Goal: Task Accomplishment & Management: Manage account settings

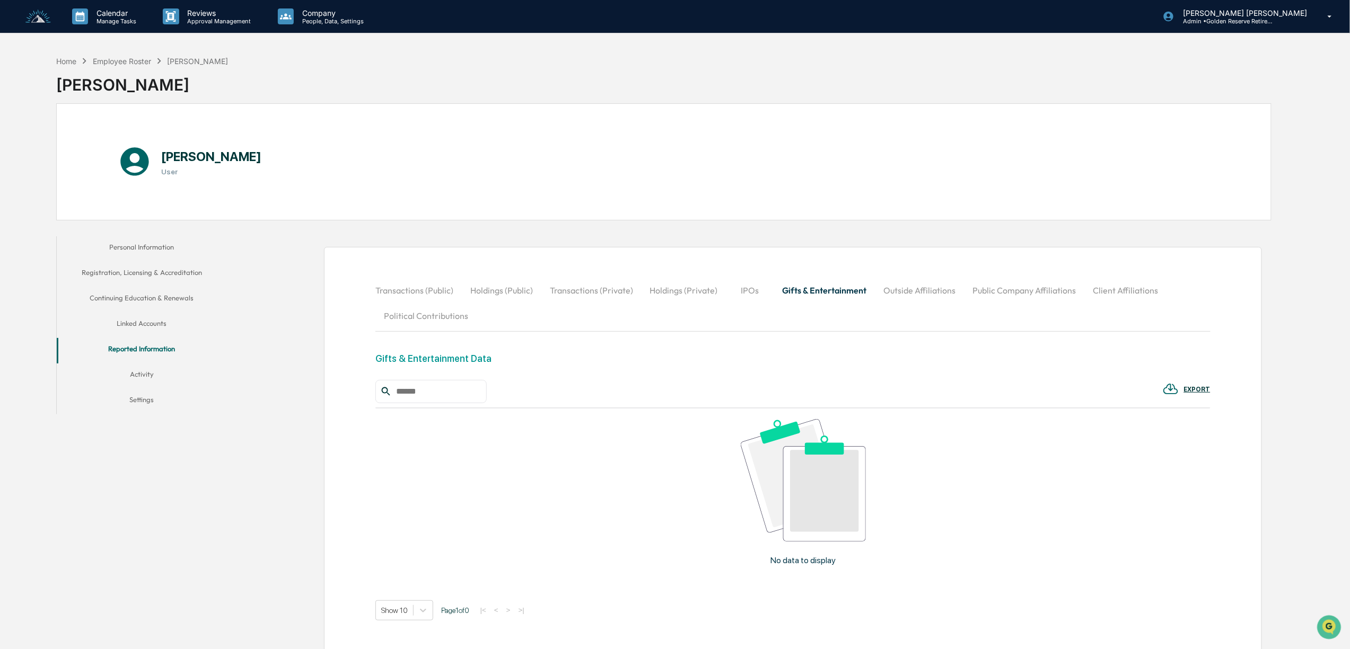
click at [36, 15] on img at bounding box center [37, 17] width 25 height 14
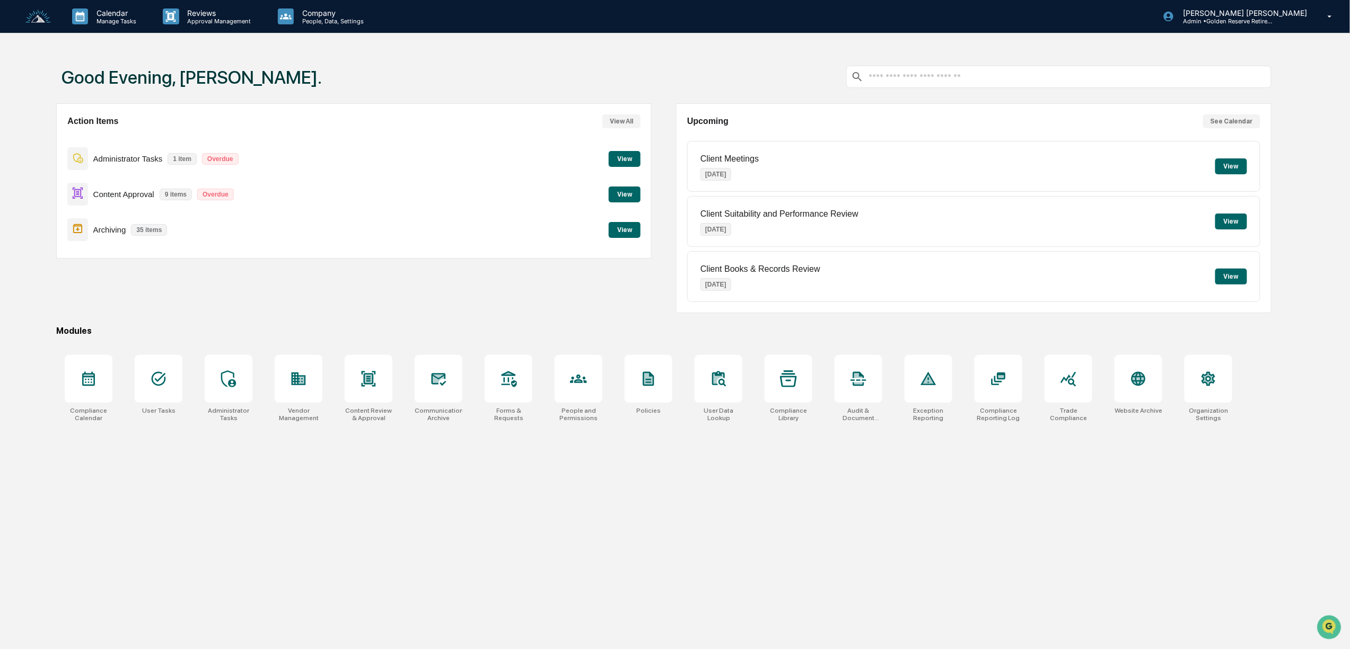
click at [622, 189] on button "View" at bounding box center [625, 195] width 32 height 16
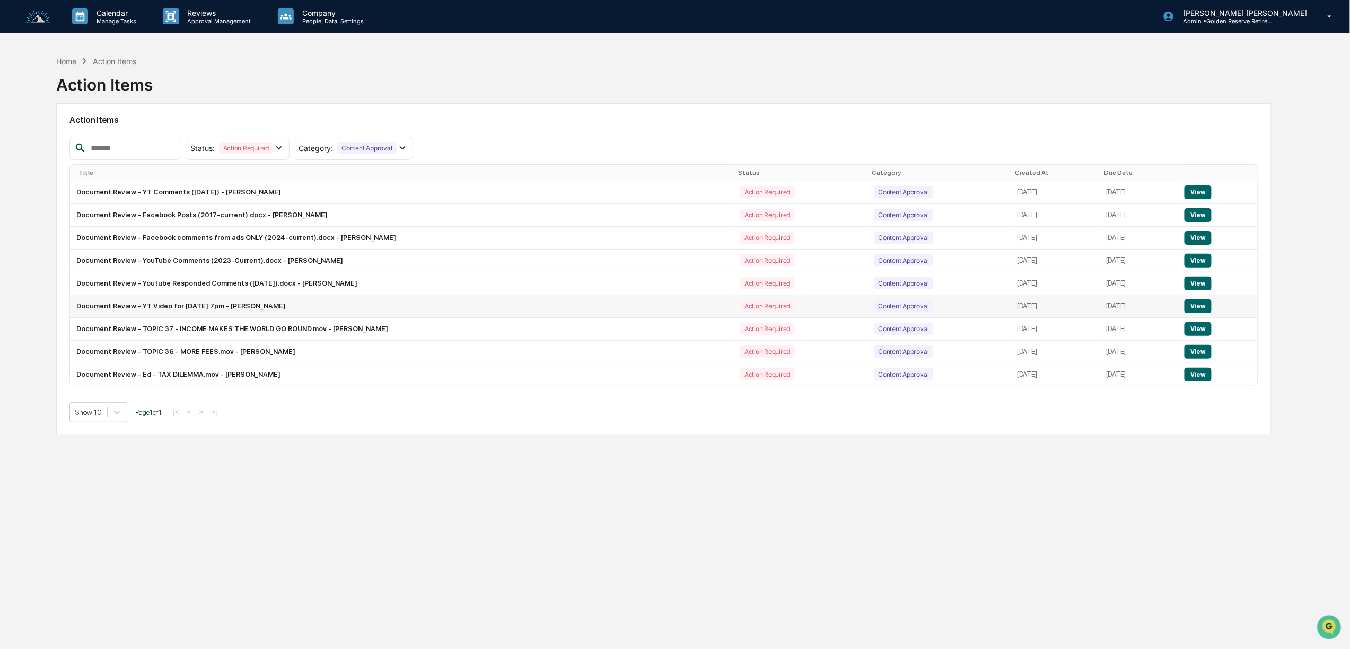
scroll to position [51, 0]
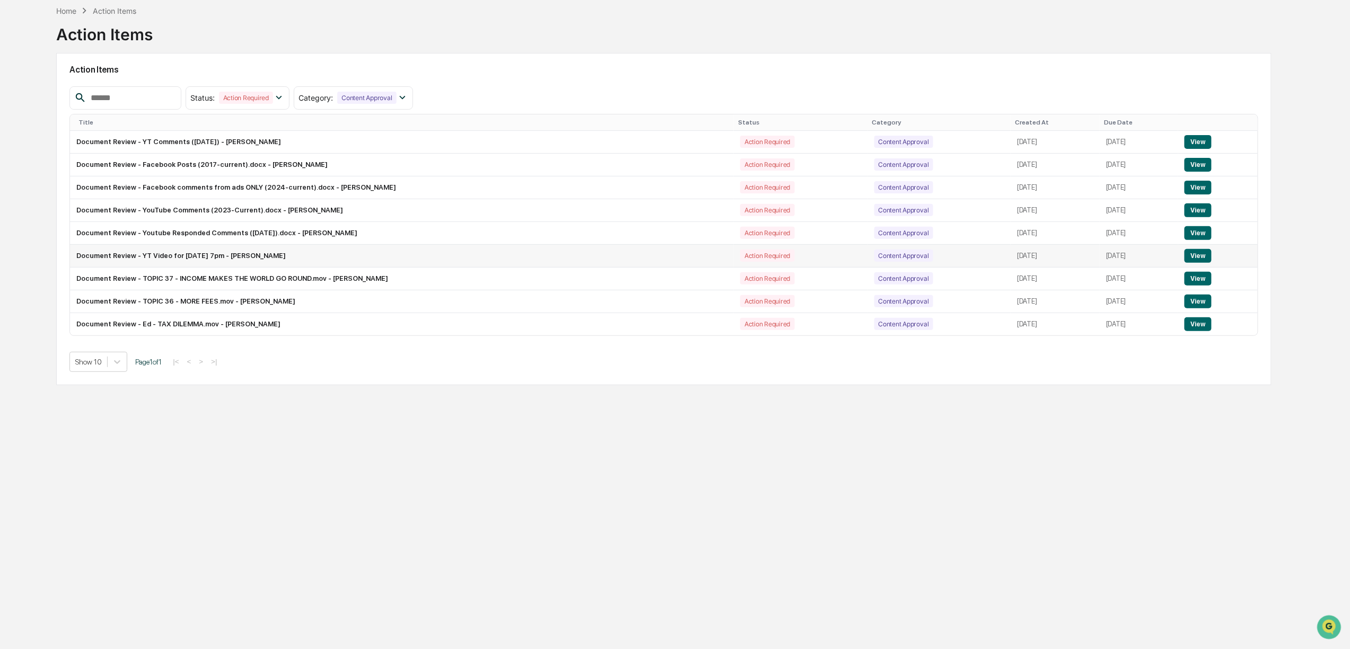
click at [1198, 253] on button "View" at bounding box center [1197, 256] width 27 height 14
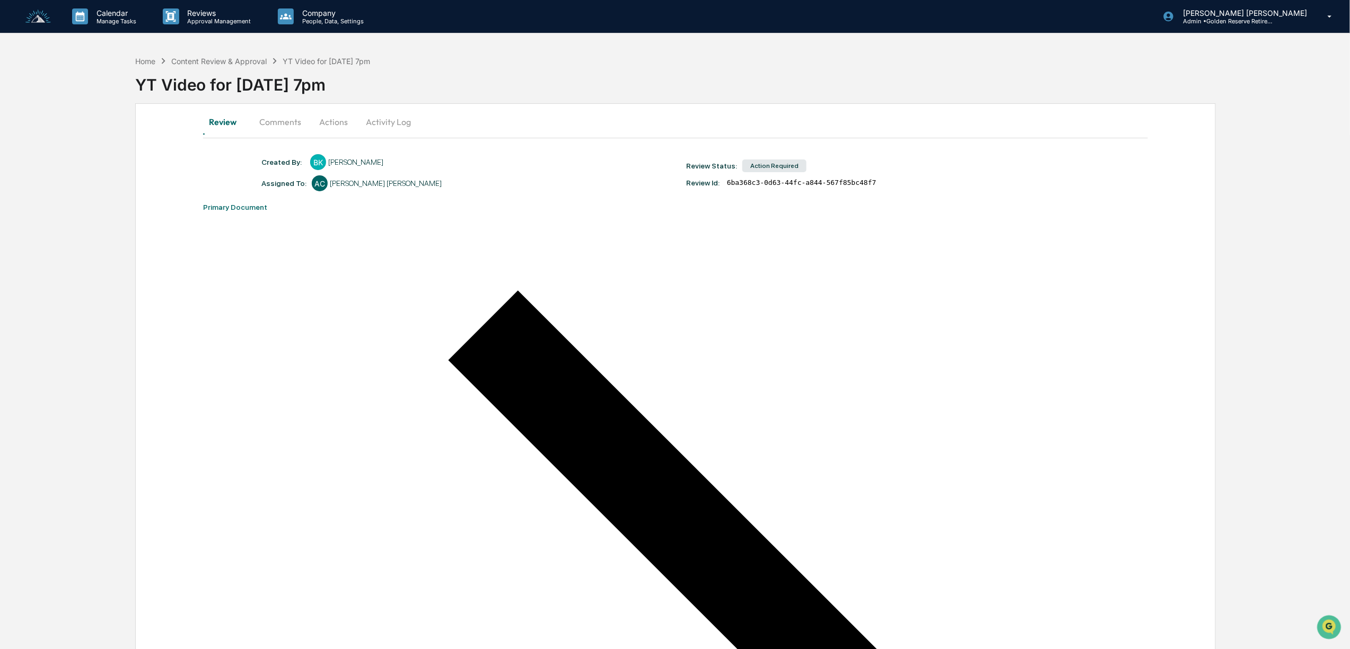
click at [338, 122] on button "Actions" at bounding box center [334, 121] width 48 height 25
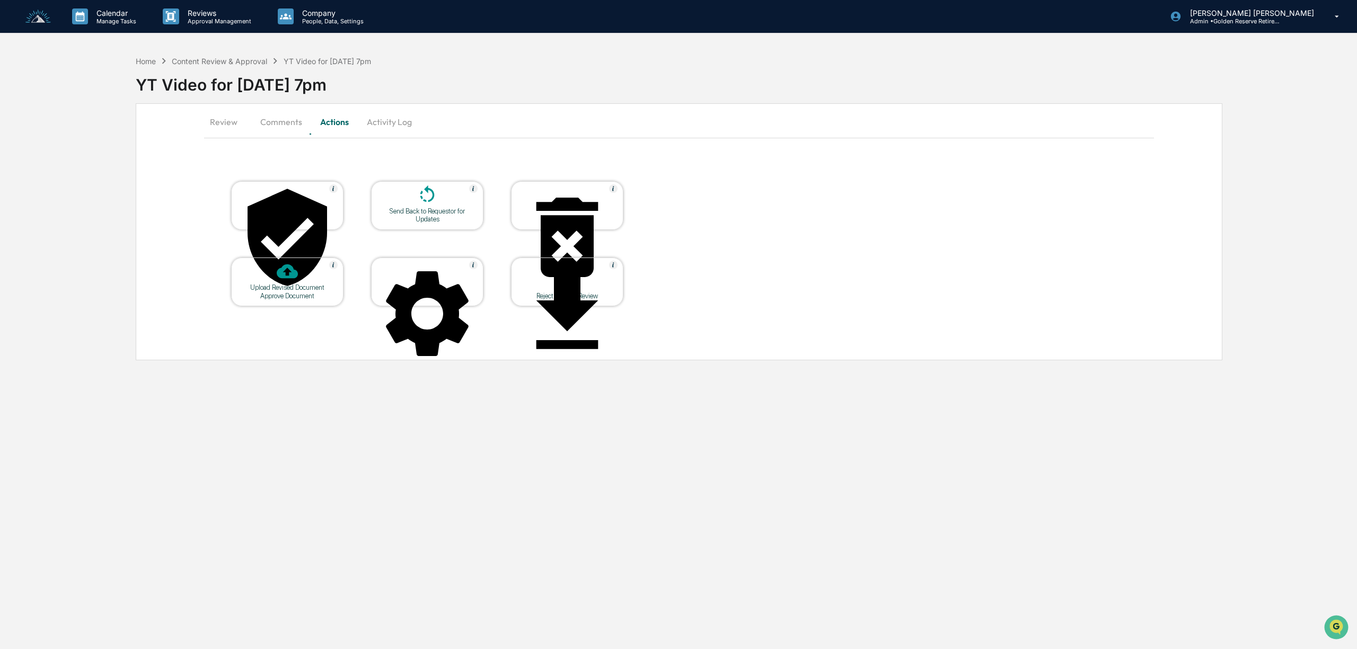
click at [442, 202] on div at bounding box center [427, 196] width 106 height 23
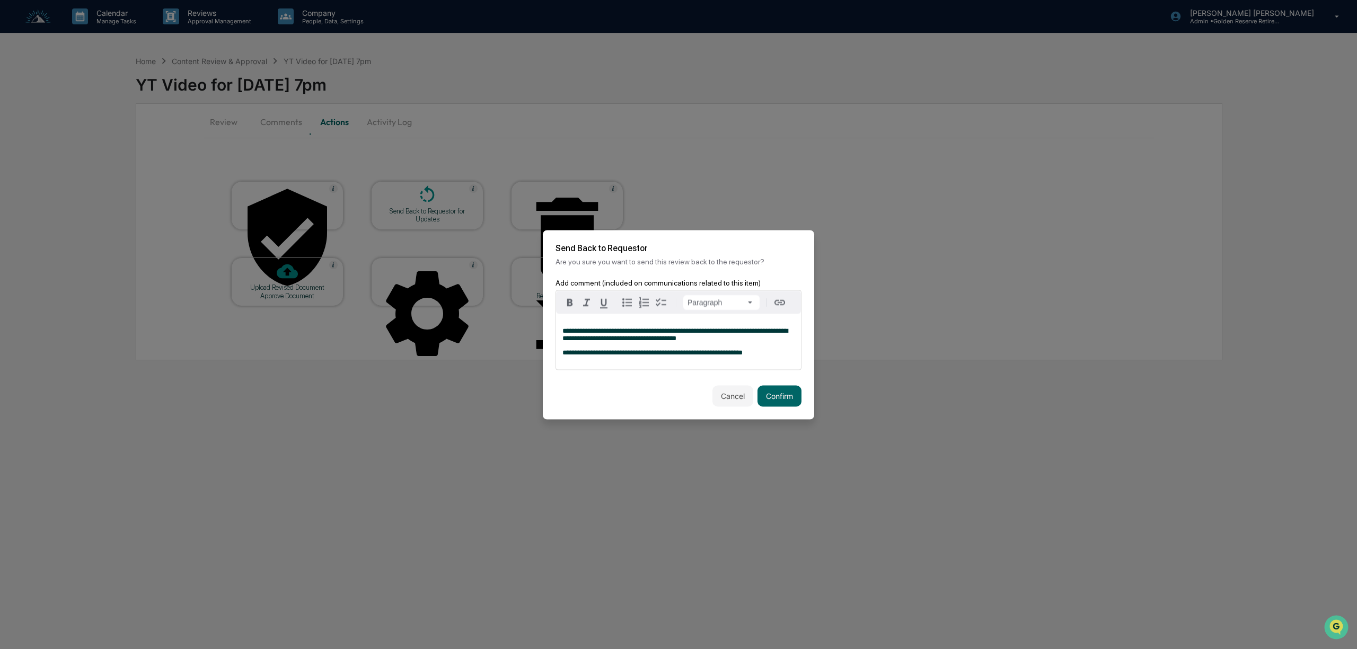
click at [632, 356] on span "**********" at bounding box center [653, 352] width 180 height 7
drag, startPoint x: 671, startPoint y: 357, endPoint x: 635, endPoint y: 357, distance: 36.1
click at [635, 356] on span "**********" at bounding box center [656, 352] width 186 height 7
click at [653, 355] on span "**********" at bounding box center [658, 352] width 191 height 7
click at [753, 356] on p "**********" at bounding box center [679, 352] width 232 height 7
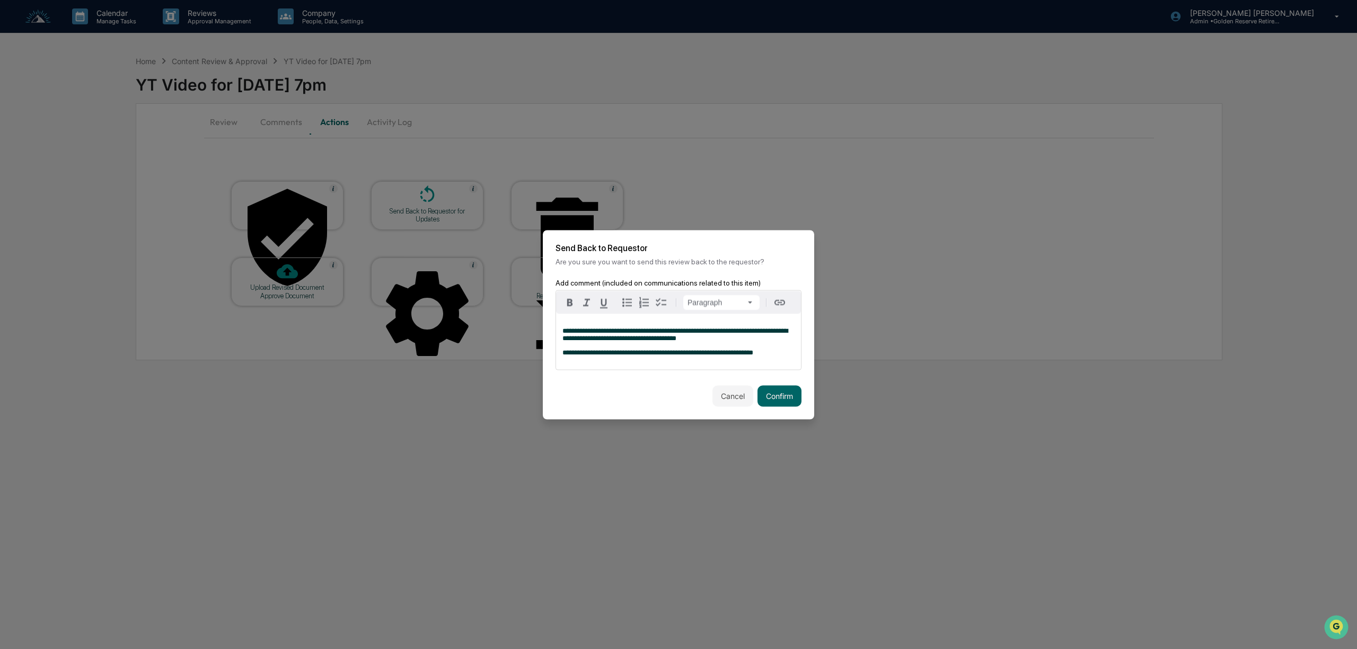
drag, startPoint x: 635, startPoint y: 357, endPoint x: 652, endPoint y: 366, distance: 18.5
click at [636, 356] on span "**********" at bounding box center [658, 352] width 191 height 7
click at [756, 356] on p "**********" at bounding box center [679, 352] width 232 height 7
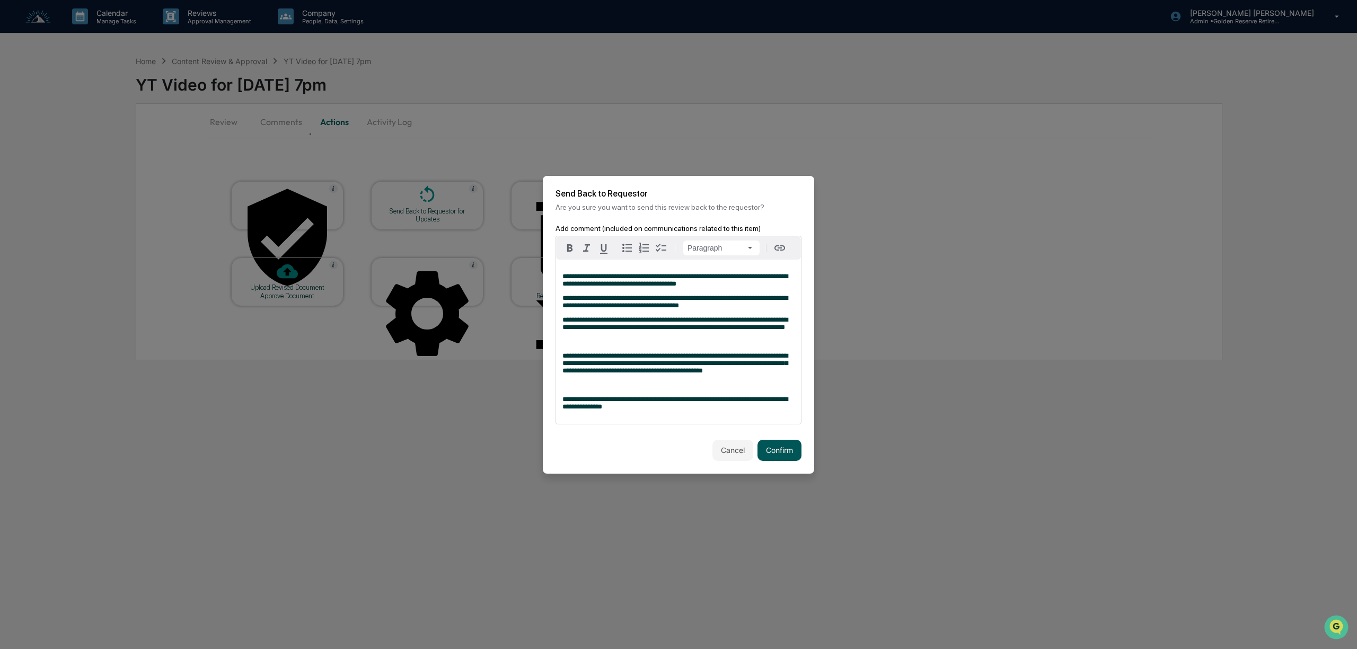
drag, startPoint x: 733, startPoint y: 408, endPoint x: 759, endPoint y: 468, distance: 65.0
click at [732, 408] on span "**********" at bounding box center [675, 403] width 225 height 14
click at [698, 424] on div "**********" at bounding box center [678, 342] width 245 height 164
click at [579, 410] on span "**********" at bounding box center [675, 403] width 225 height 14
click at [619, 411] on p "**********" at bounding box center [679, 403] width 232 height 15
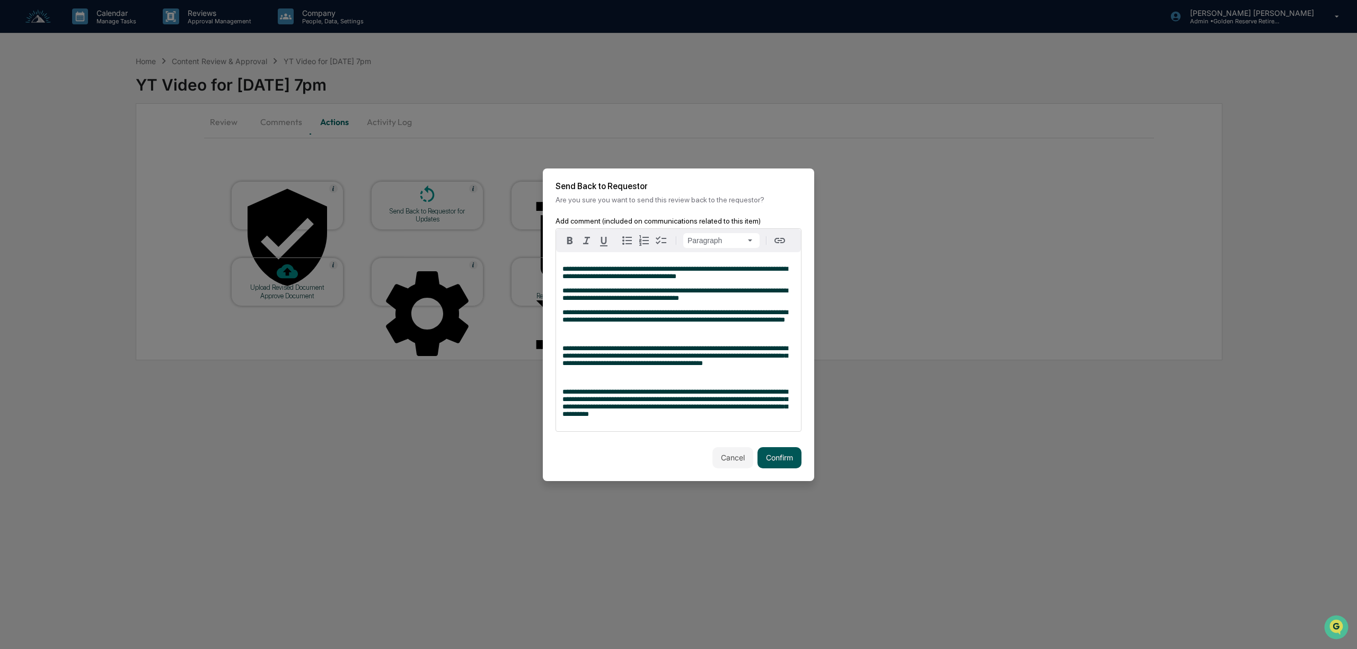
click at [786, 469] on button "Confirm" at bounding box center [780, 457] width 44 height 21
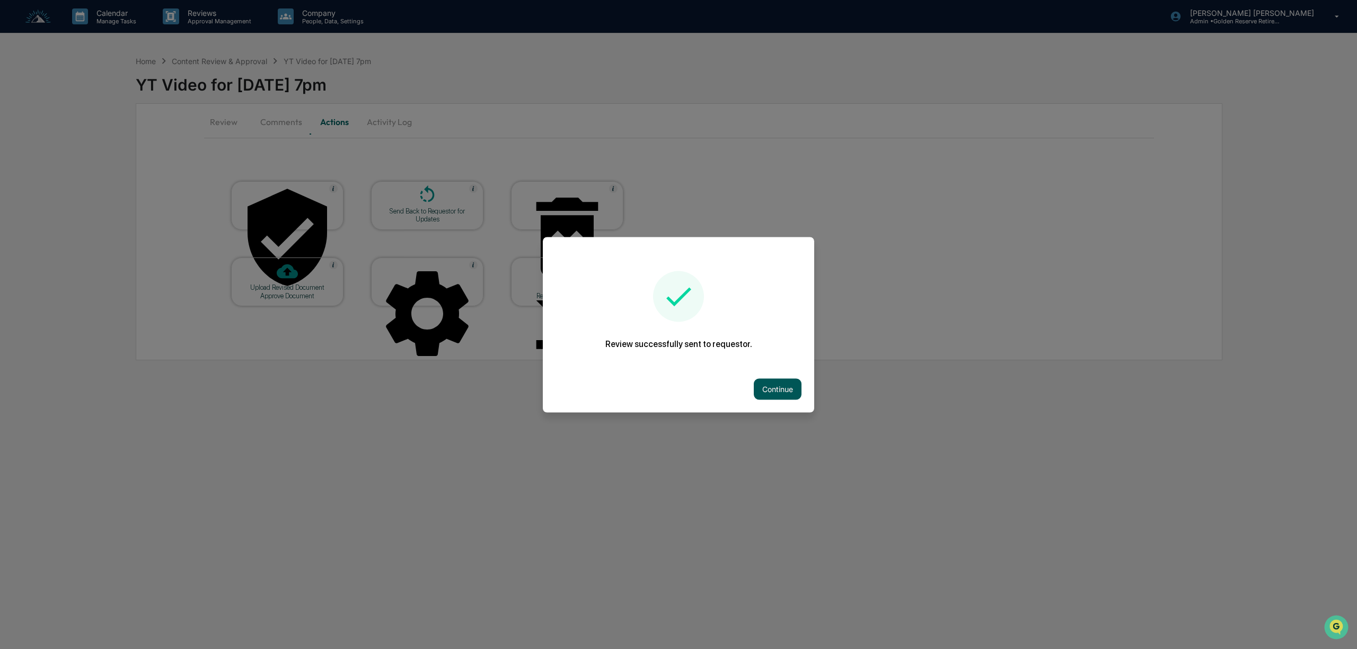
click at [785, 386] on button "Continue" at bounding box center [778, 389] width 48 height 21
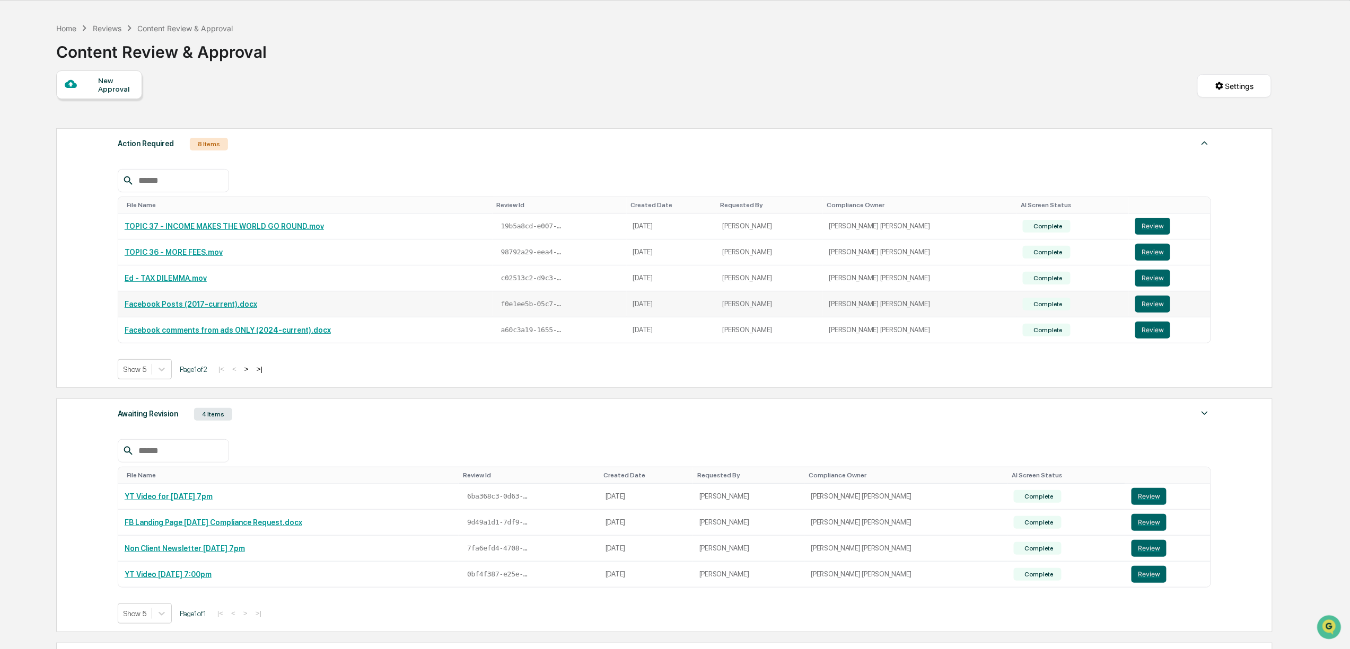
scroll to position [51, 0]
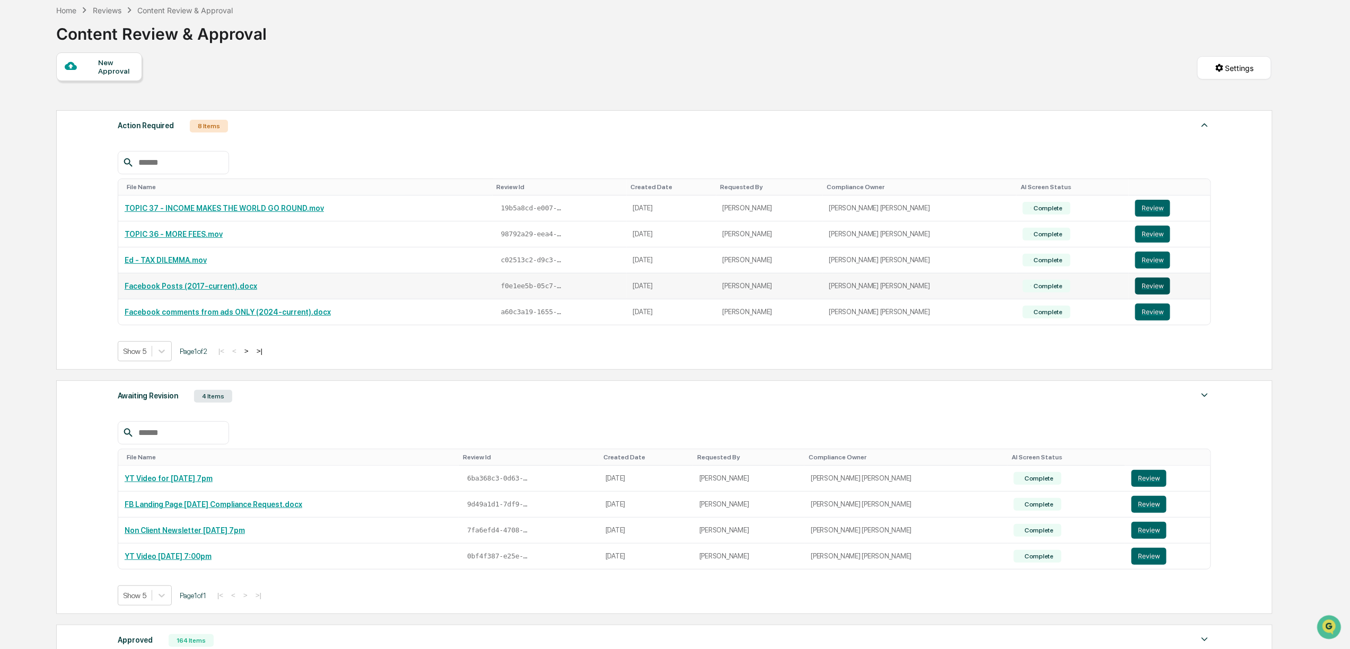
click at [1139, 292] on button "Review" at bounding box center [1152, 286] width 35 height 17
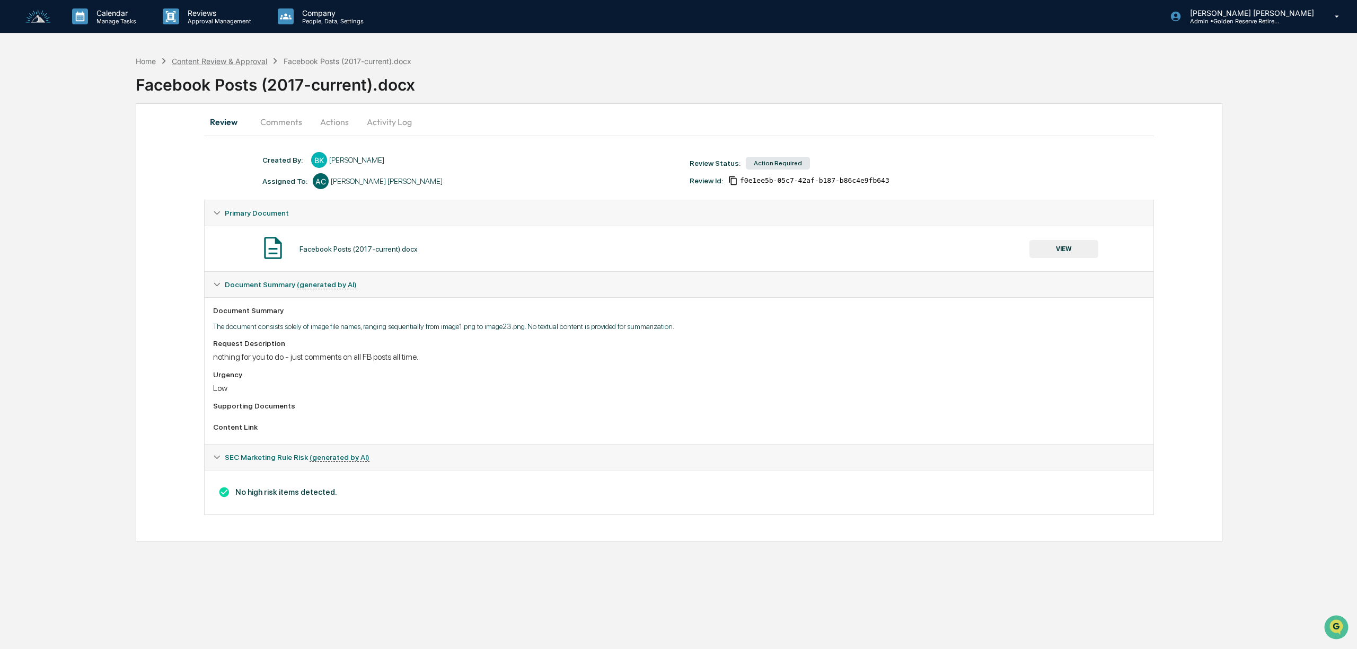
click at [228, 57] on div "Content Review & Approval" at bounding box center [219, 61] width 95 height 9
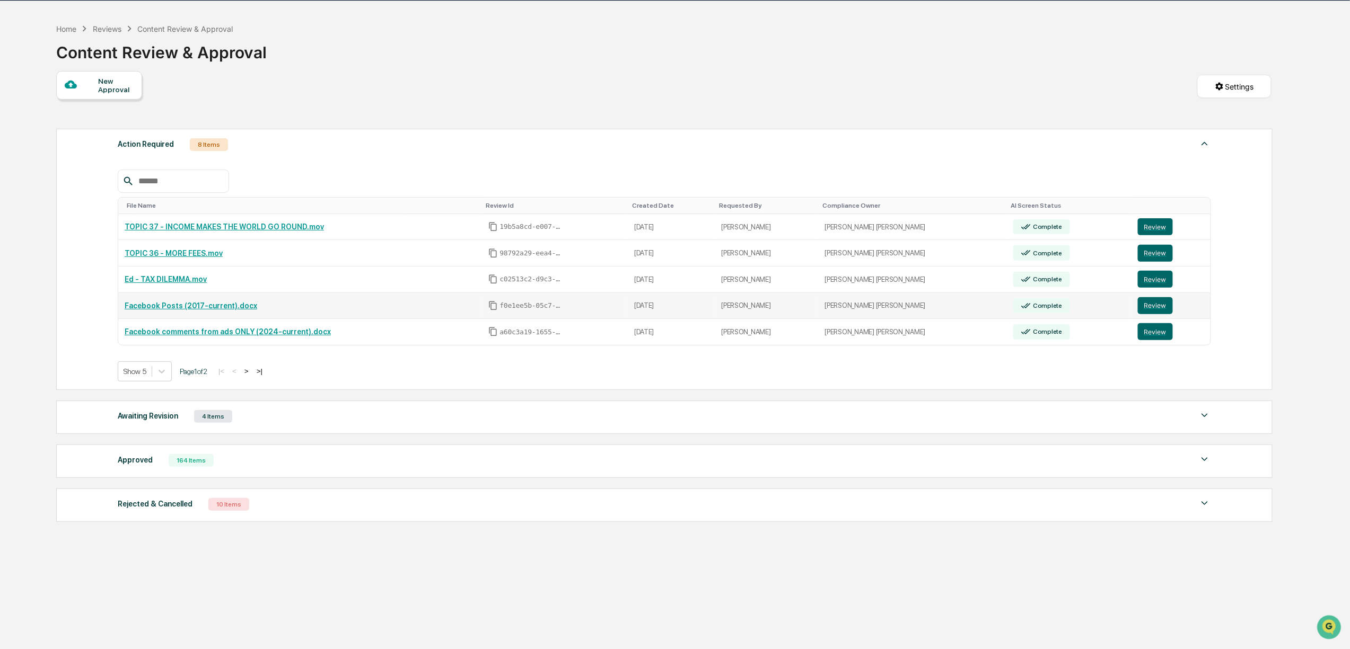
scroll to position [51, 0]
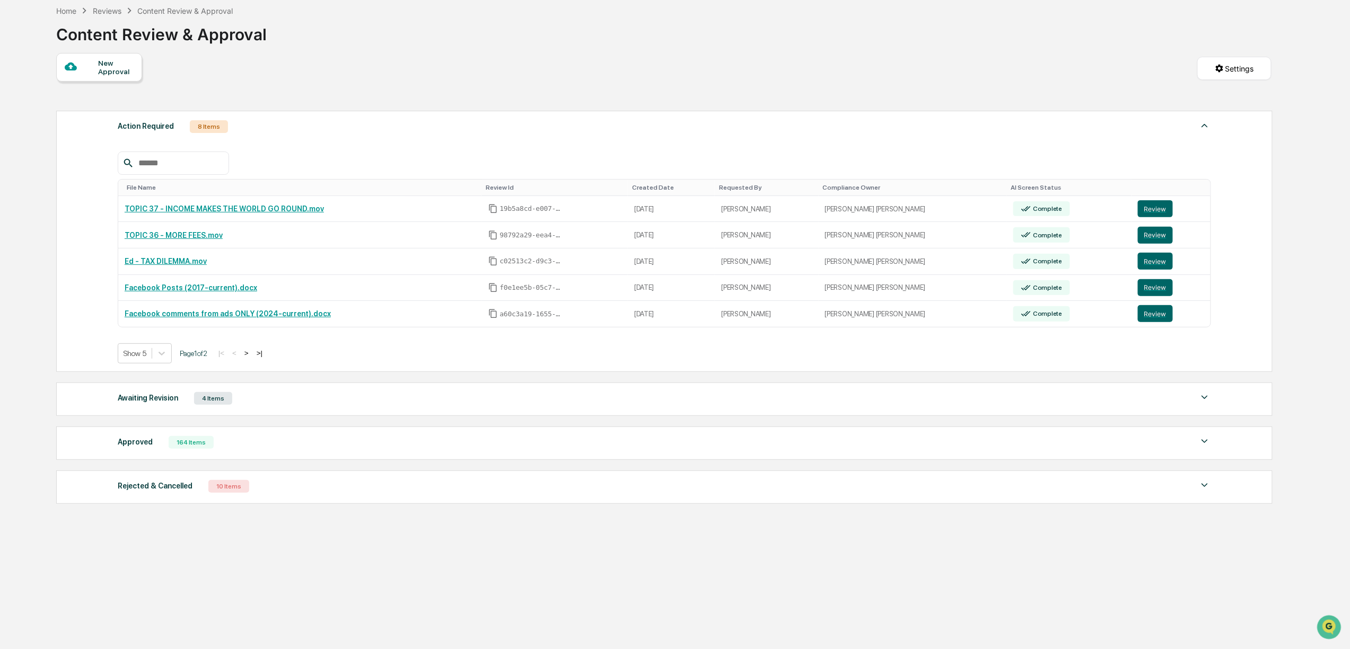
click at [252, 356] on button ">" at bounding box center [246, 353] width 11 height 9
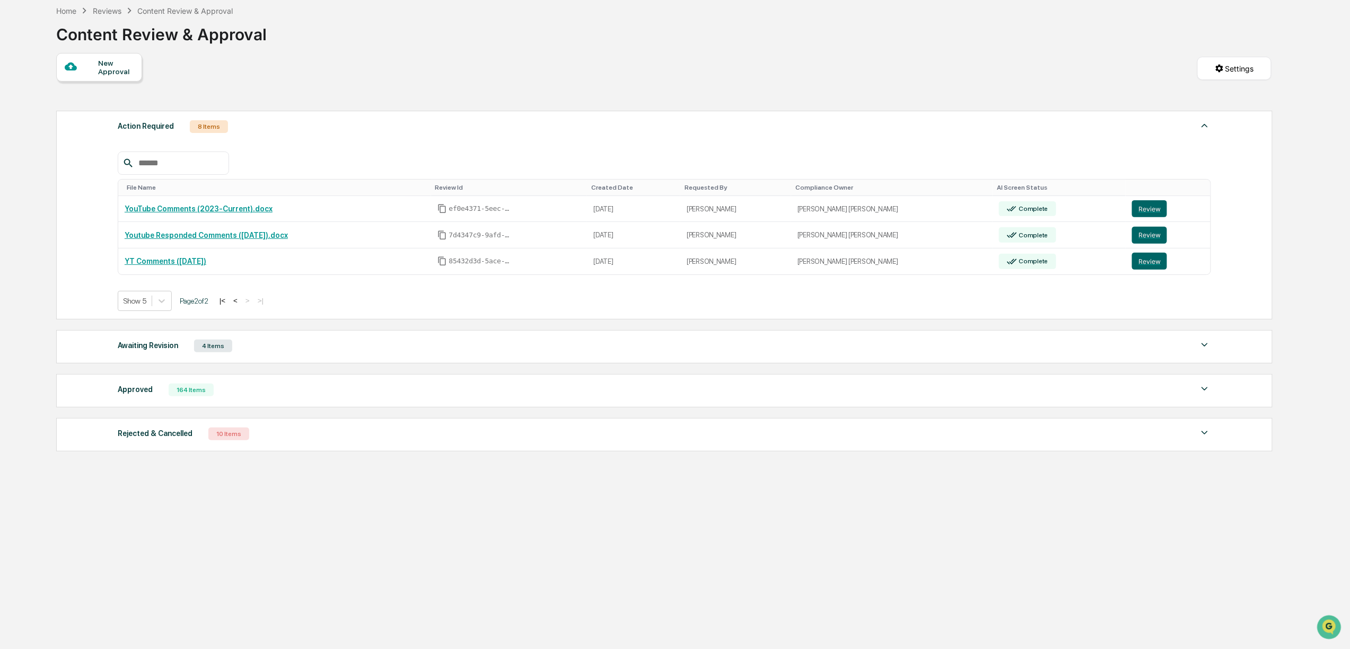
click at [241, 304] on button "<" at bounding box center [235, 300] width 11 height 9
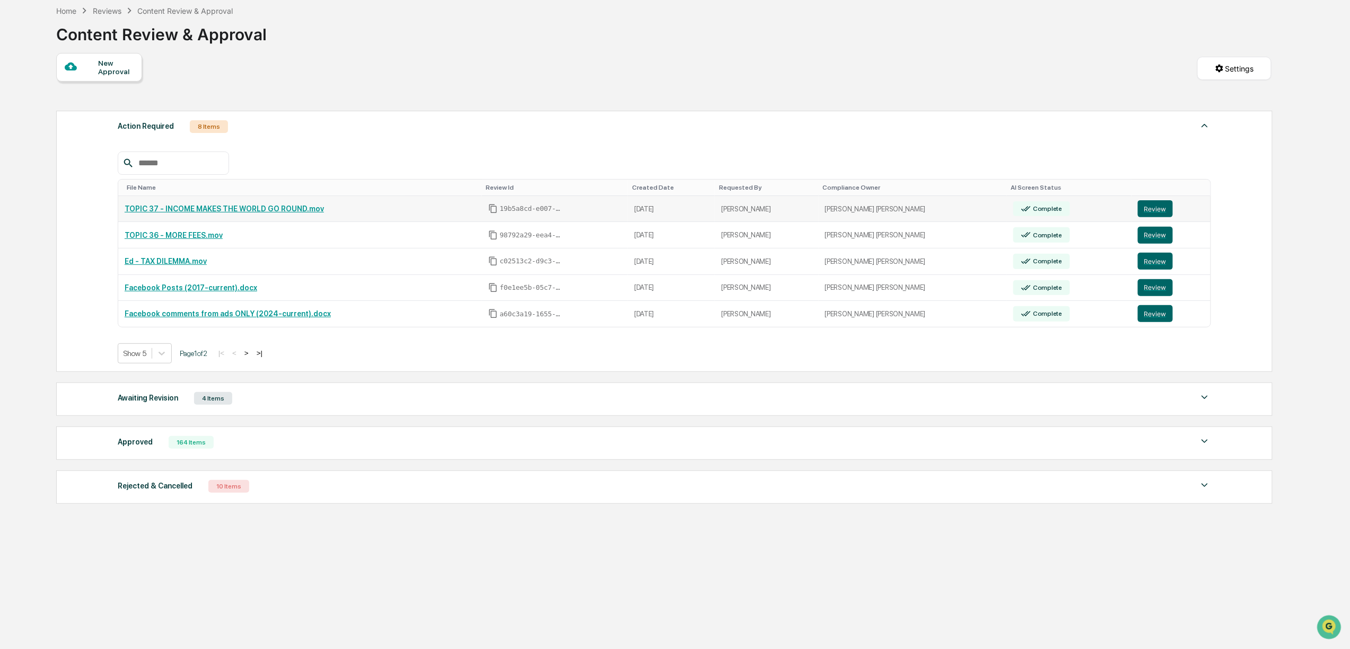
click at [234, 211] on link "TOPIC 37 - INCOME MAKES THE WORLD GO ROUND.mov" at bounding box center [224, 209] width 199 height 8
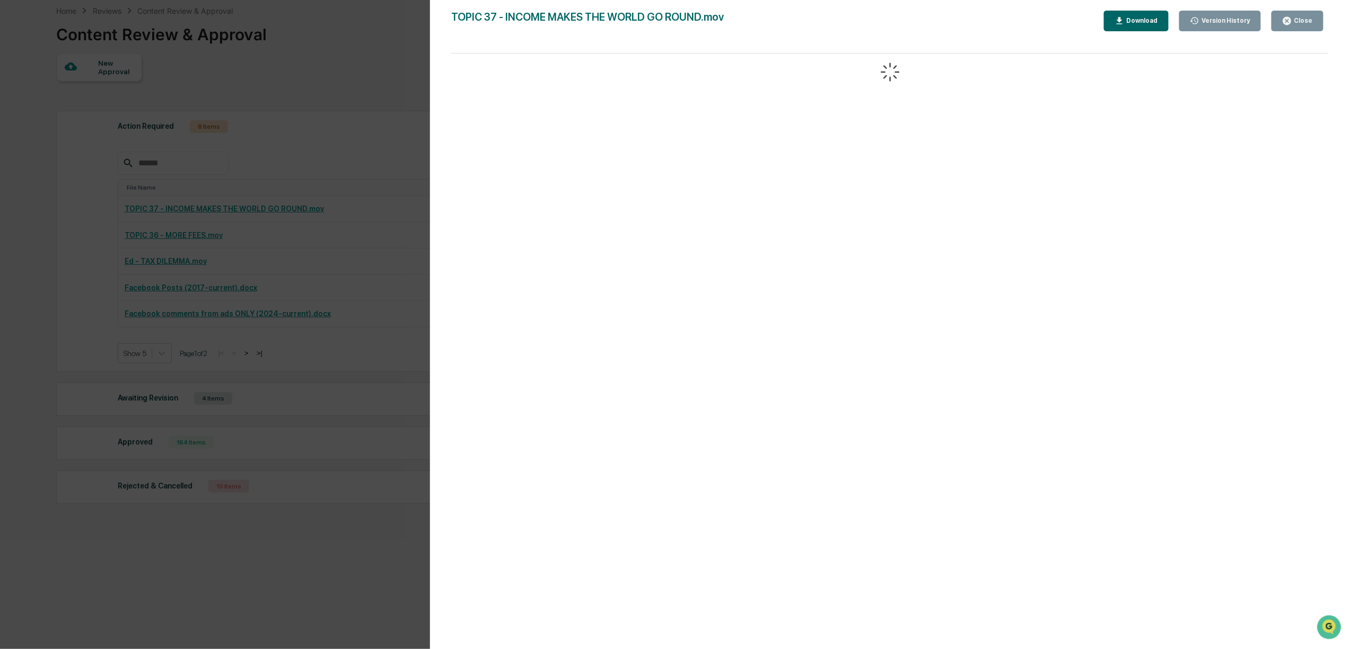
click at [337, 93] on div "Version History 09/08/2025, 07:47 PM Bree Keeler TOPIC 37 - INCOME MAKES THE WO…" at bounding box center [675, 324] width 1350 height 649
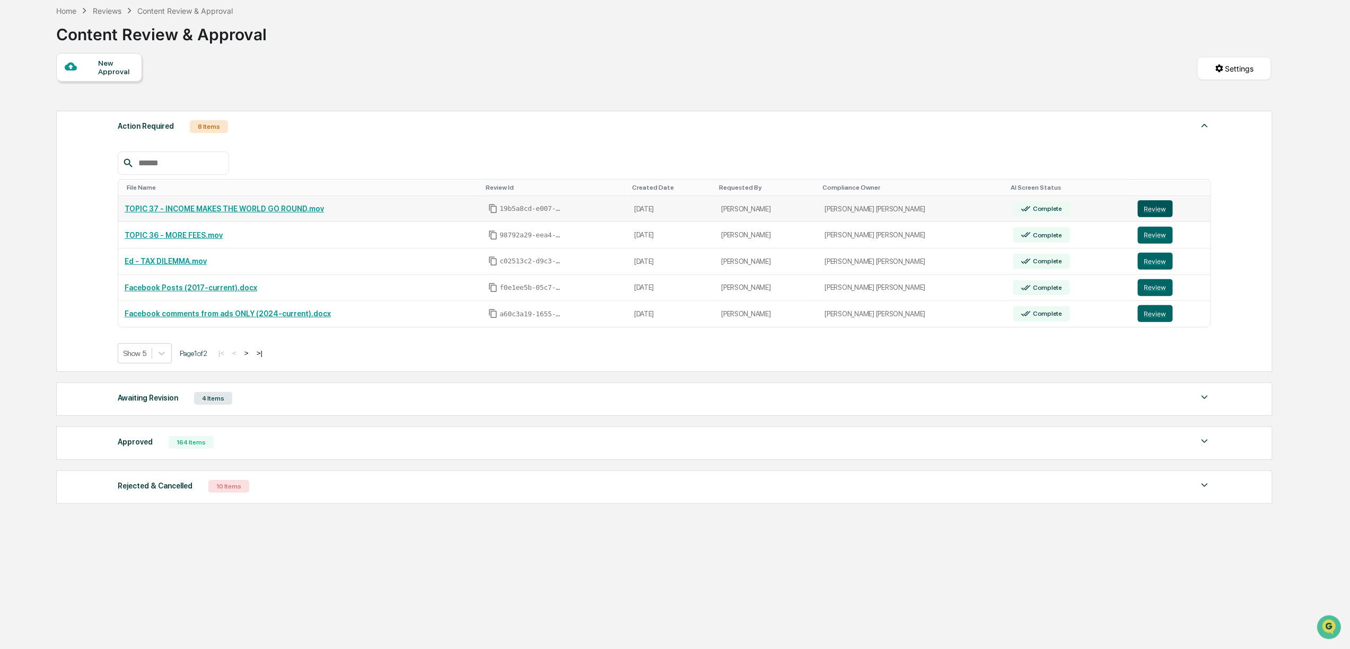
click at [1143, 213] on button "Review" at bounding box center [1155, 208] width 35 height 17
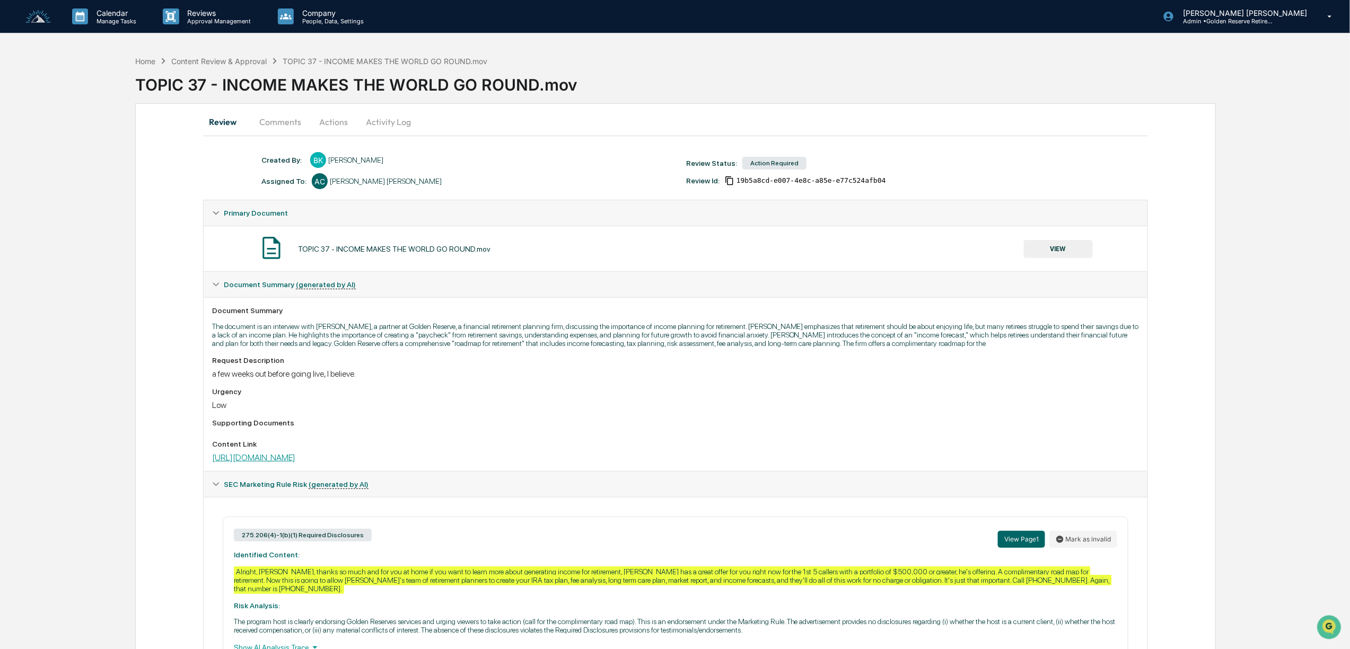
click at [295, 463] on link "https://www.dropbox.com/scl/fi/j1t7czei4xfjbdapnn7xo/TOPIC-37-INCOME-MAKES-THE-…" at bounding box center [253, 458] width 83 height 10
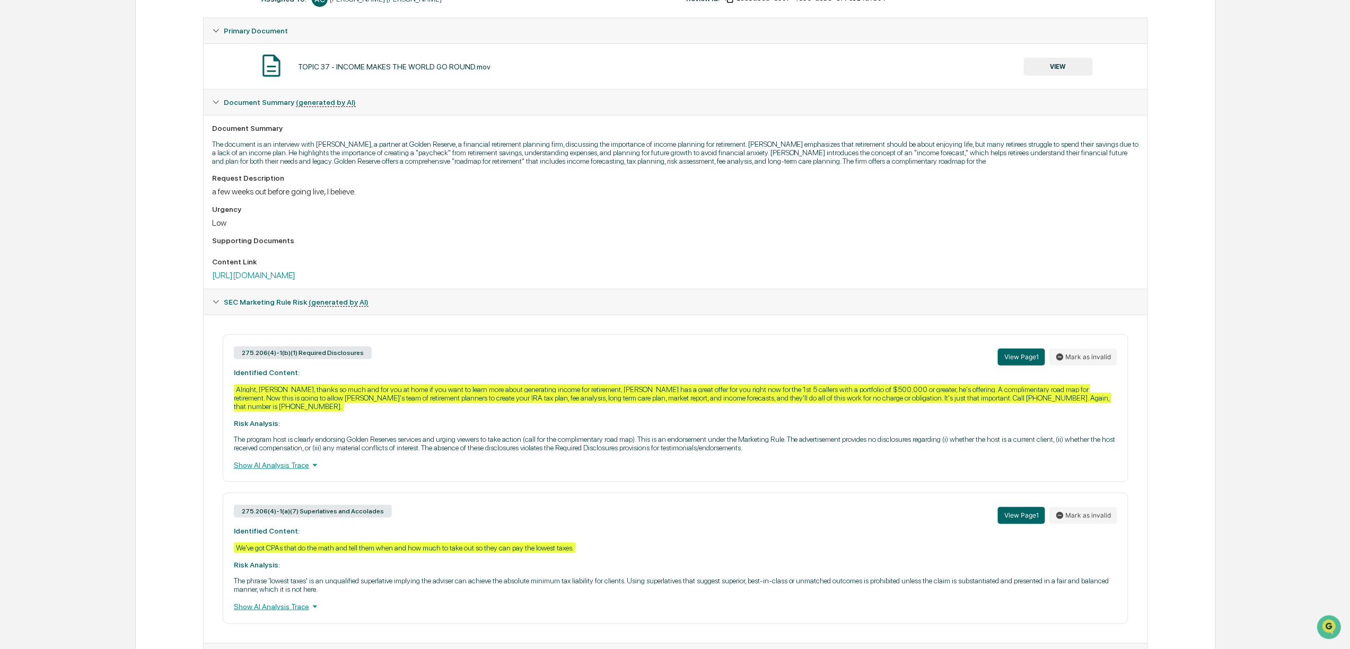
scroll to position [241, 0]
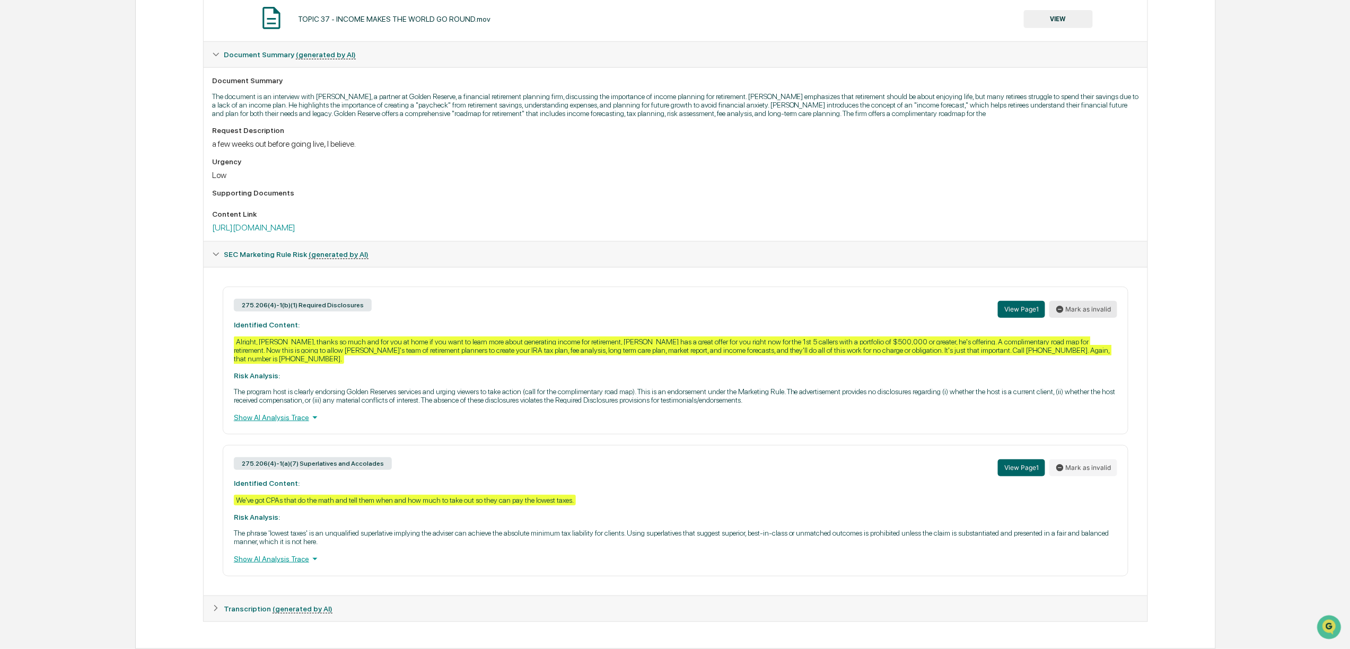
click at [1086, 301] on button "Mark as invalid" at bounding box center [1083, 309] width 68 height 17
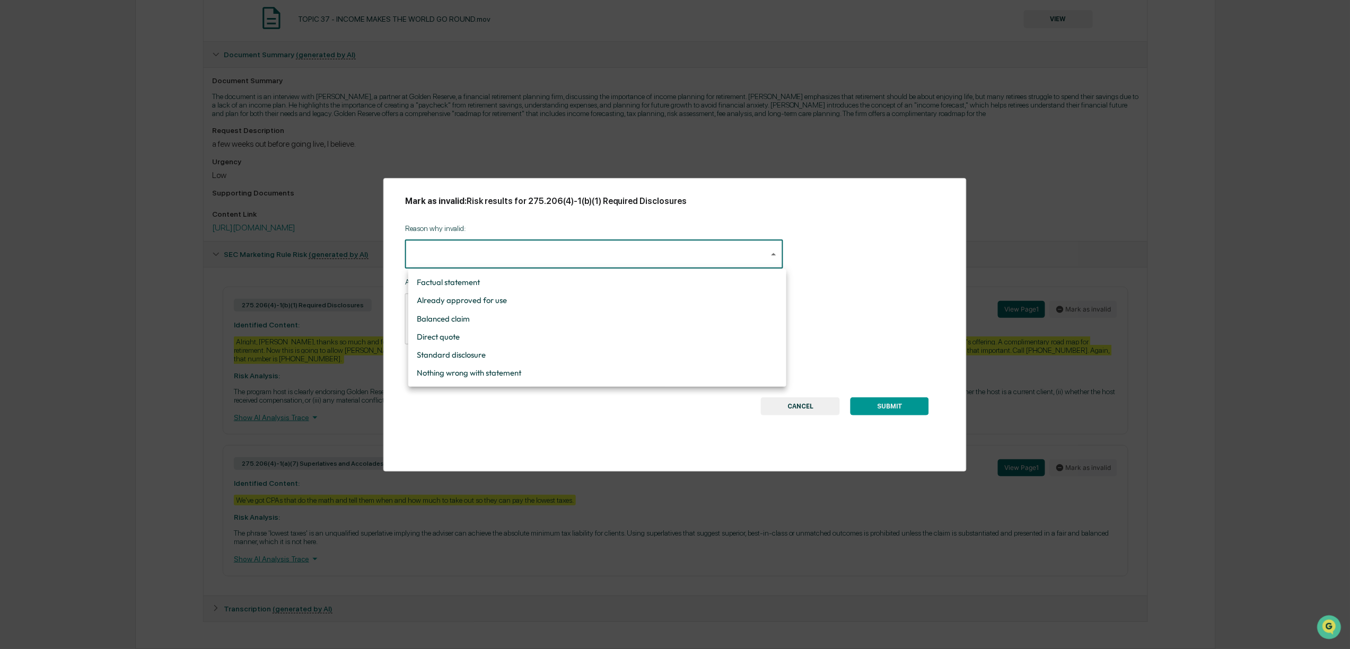
click at [476, 260] on body "Calendar Manage Tasks Reviews Approval Management Company People, Data, Setting…" at bounding box center [675, 210] width 1350 height 880
click at [506, 379] on li "Nothing wrong with statement" at bounding box center [597, 373] width 378 height 18
type input "**********"
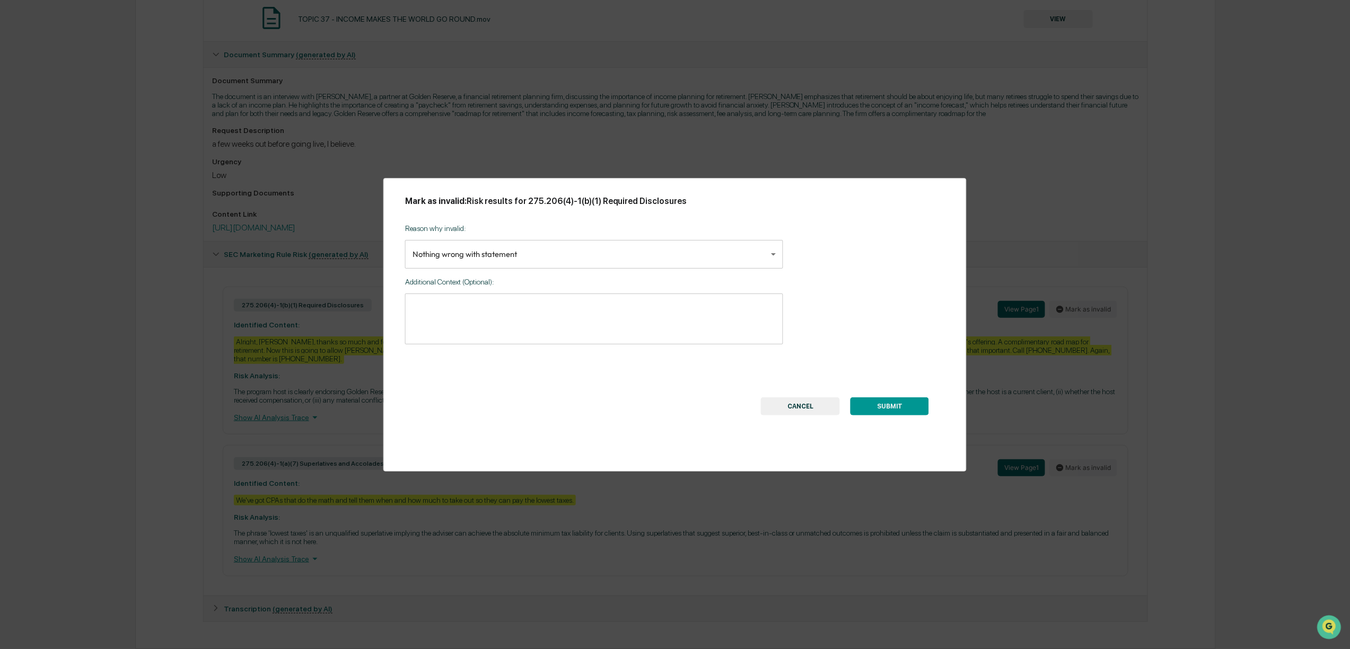
click at [878, 402] on button "SUBMIT" at bounding box center [889, 407] width 78 height 18
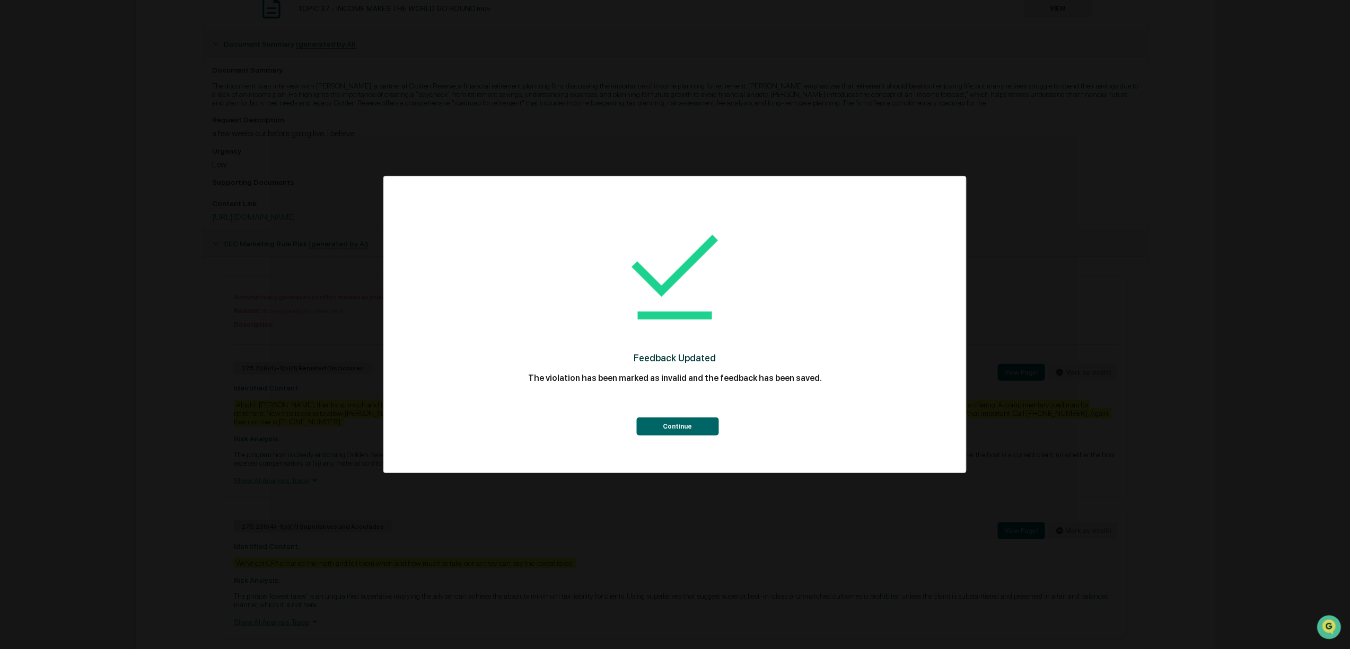
click at [668, 425] on button "Continue" at bounding box center [677, 427] width 82 height 18
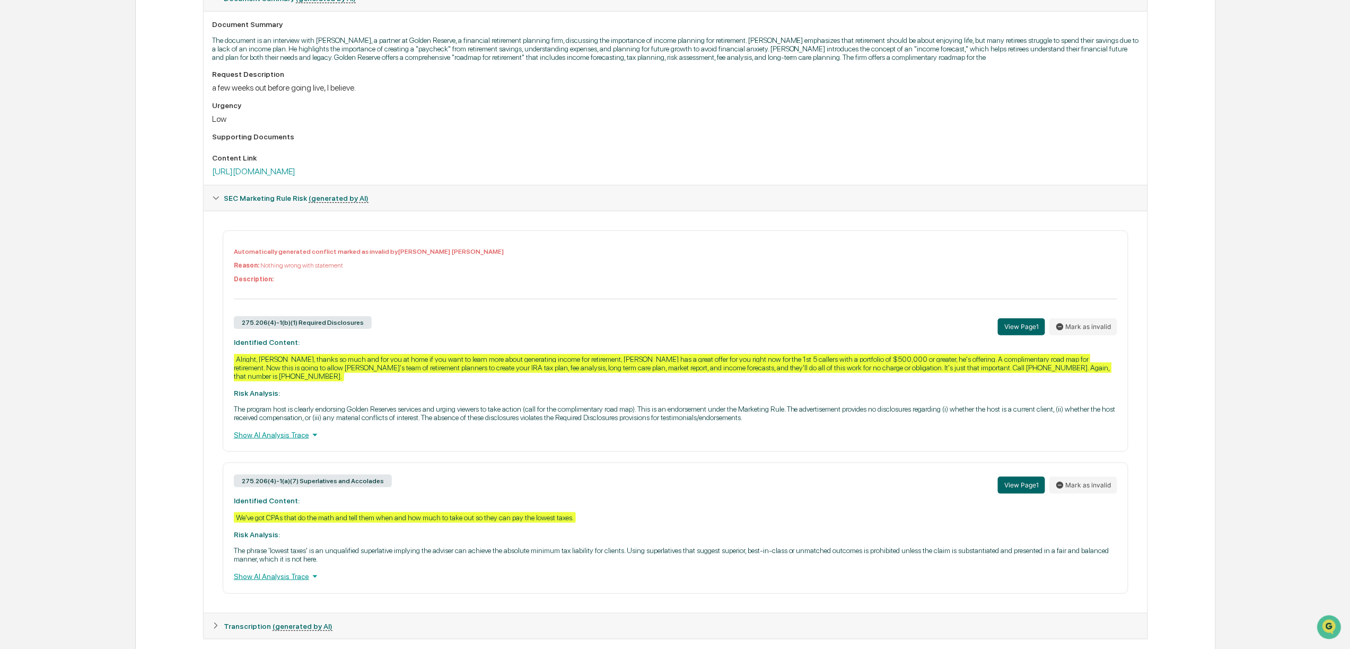
scroll to position [312, 0]
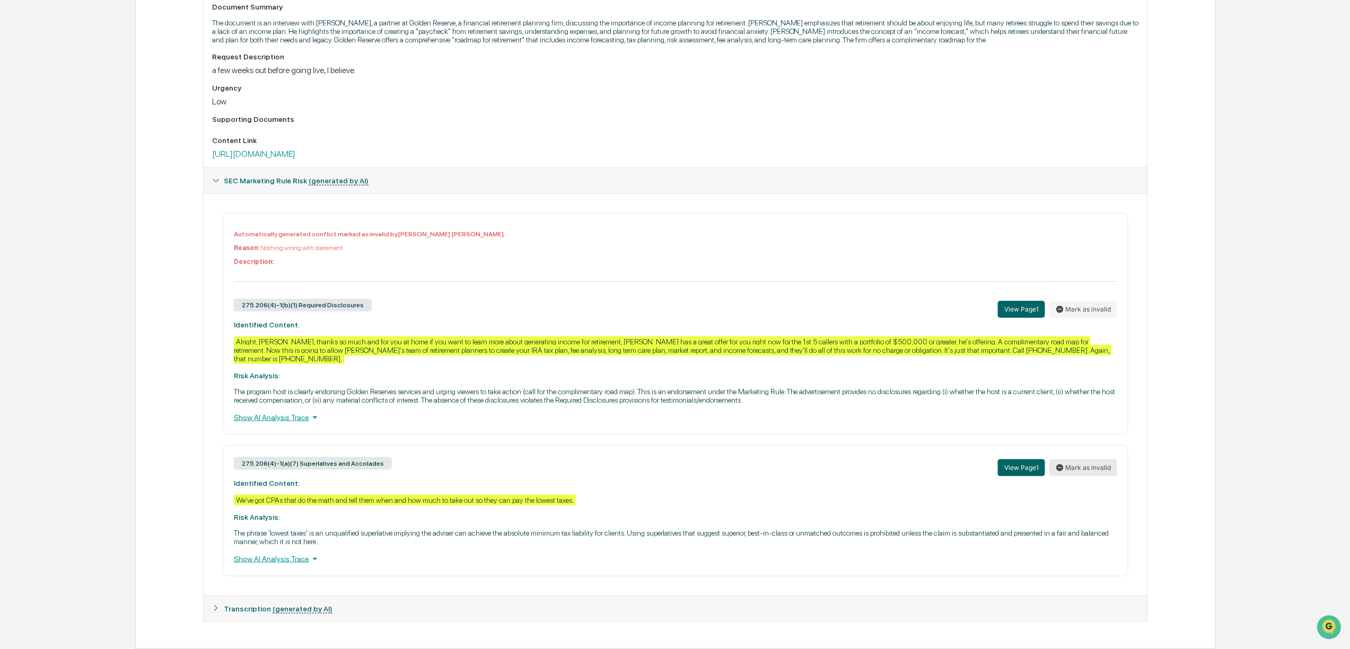
click at [1085, 463] on button "Mark as invalid" at bounding box center [1083, 468] width 68 height 17
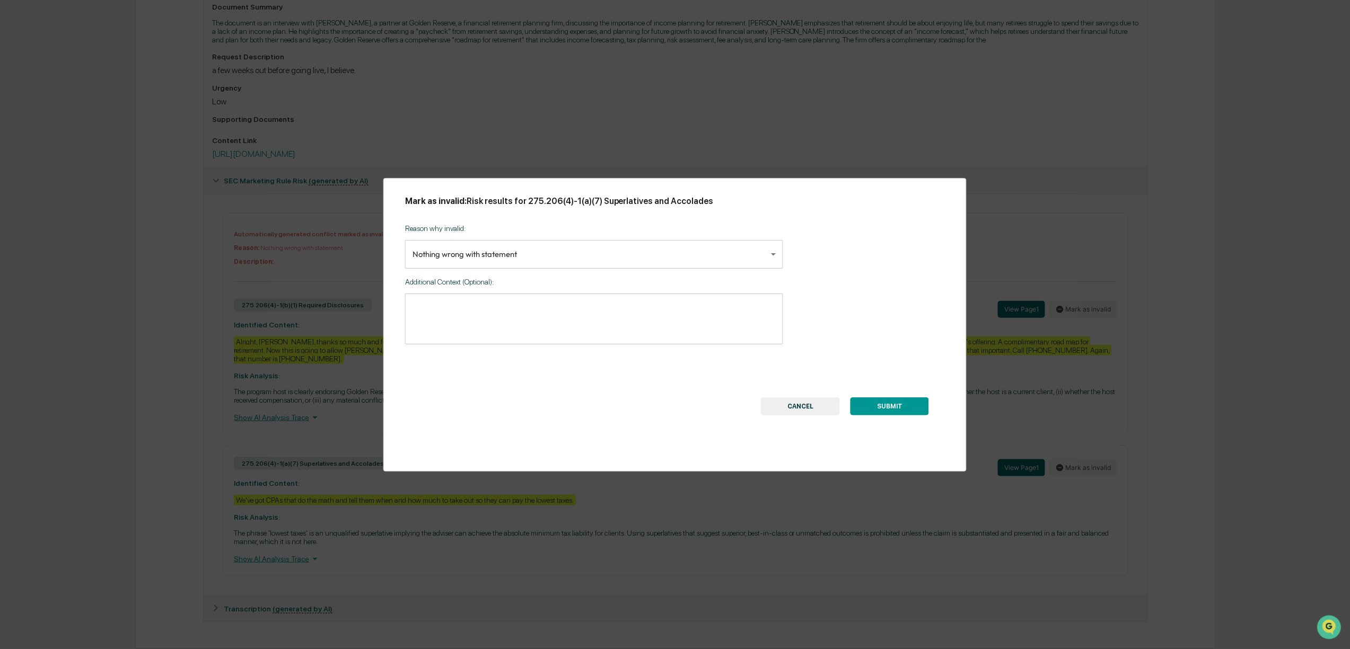
click at [537, 312] on textarea at bounding box center [593, 319] width 363 height 33
click at [903, 410] on button "SUBMIT" at bounding box center [889, 407] width 78 height 18
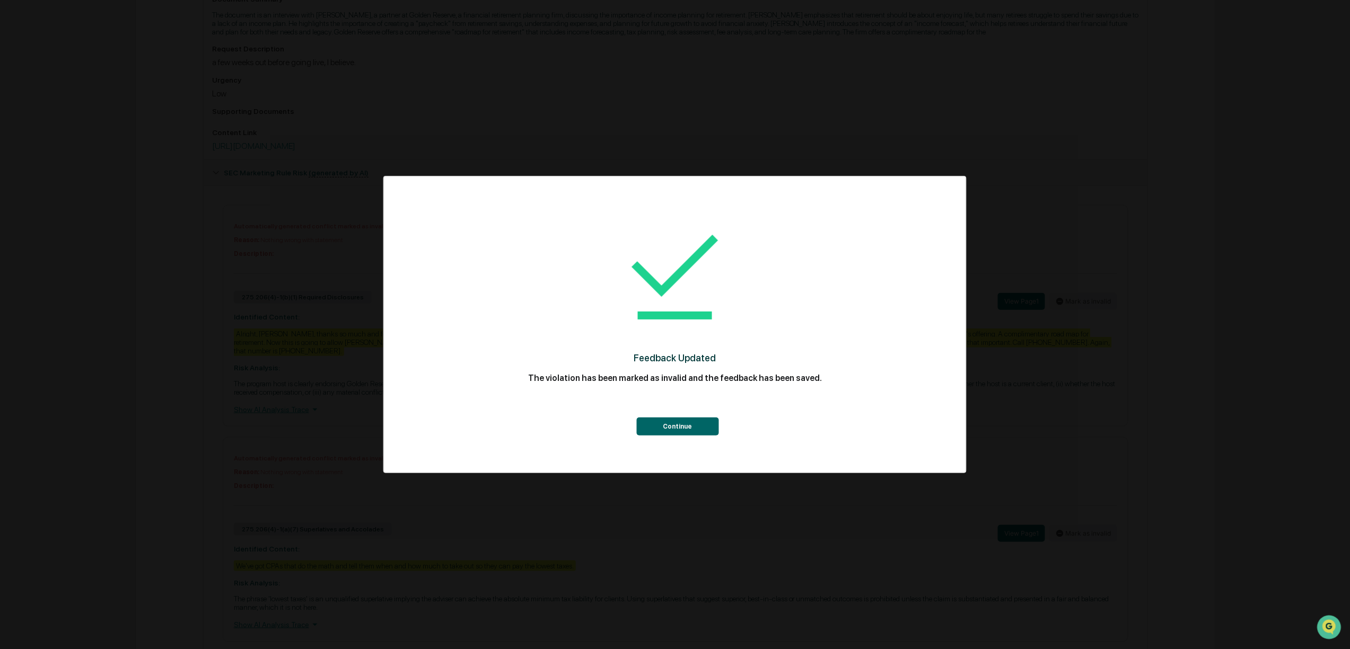
click at [696, 427] on button "Continue" at bounding box center [677, 427] width 82 height 18
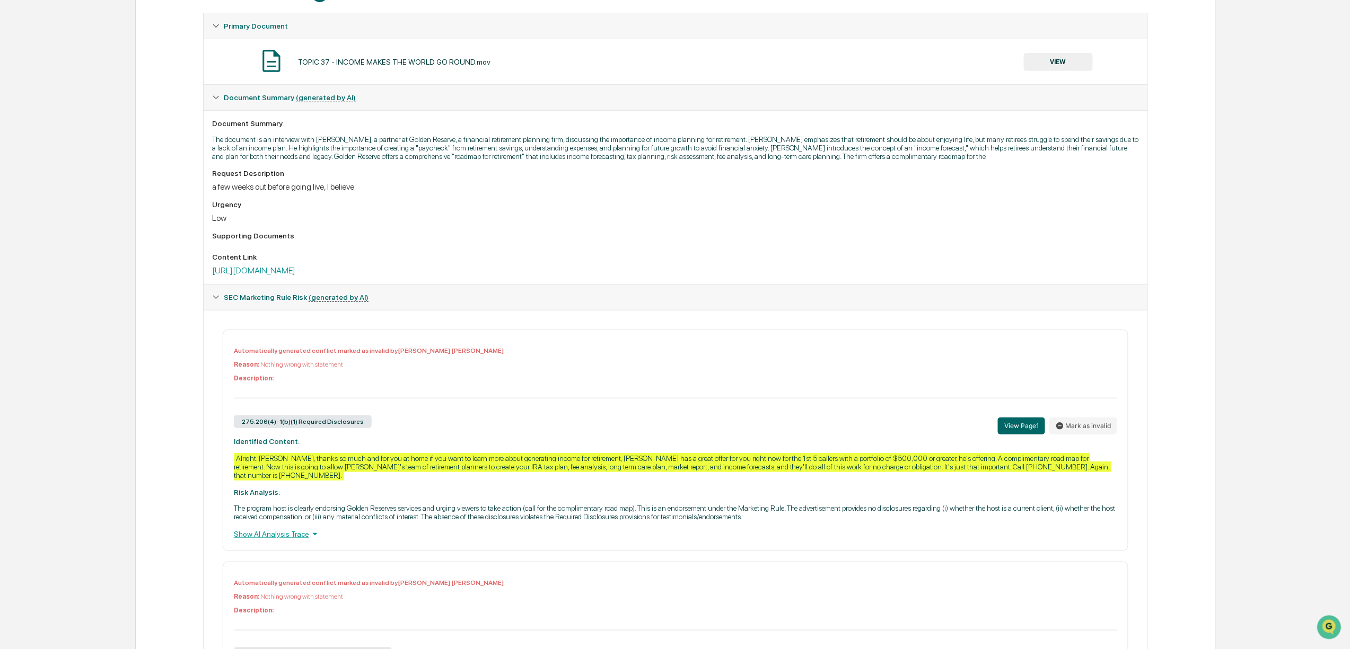
scroll to position [0, 0]
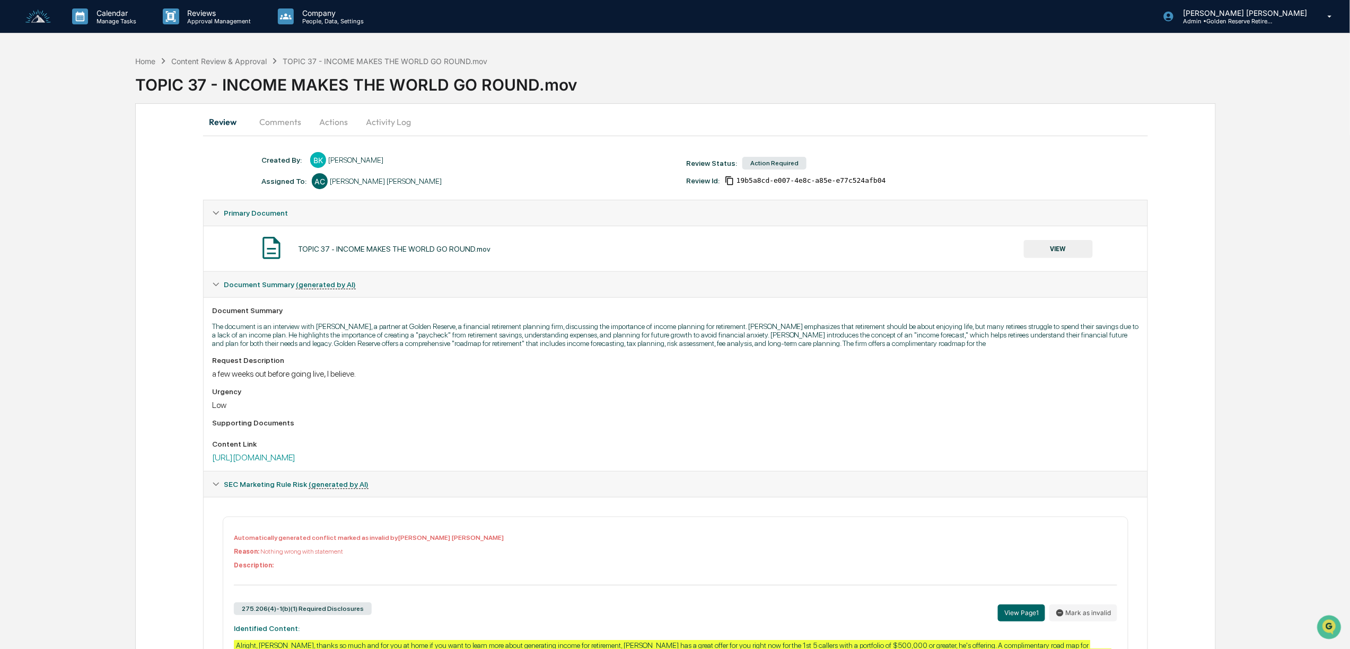
click at [327, 128] on button "Actions" at bounding box center [334, 121] width 48 height 25
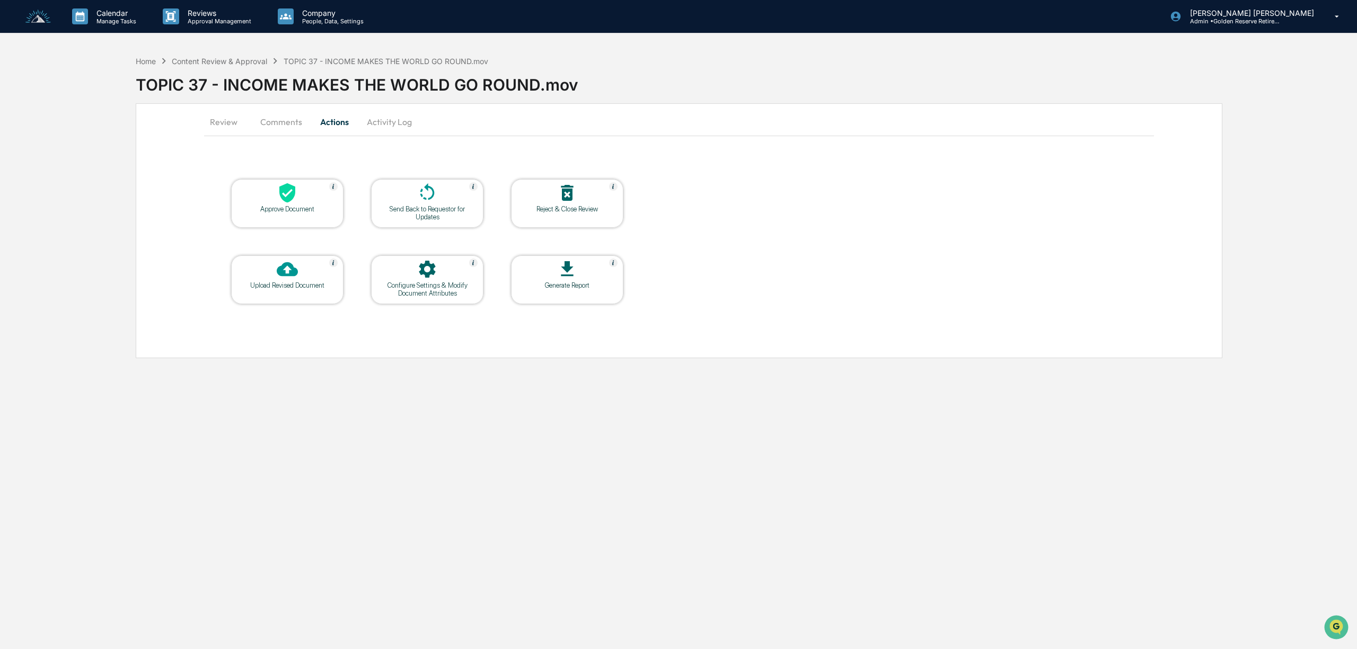
click at [287, 213] on div "Approve Document" at bounding box center [287, 209] width 95 height 8
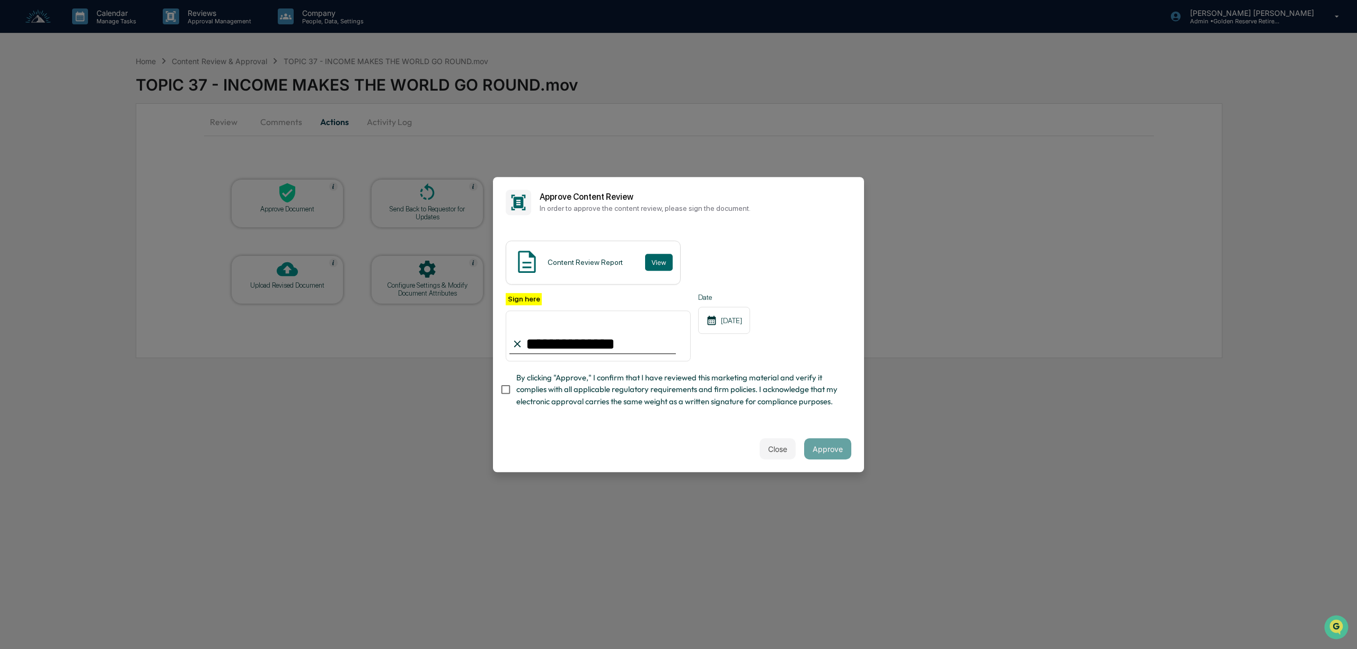
type input "**********"
click at [843, 452] on button "Approve" at bounding box center [827, 448] width 47 height 21
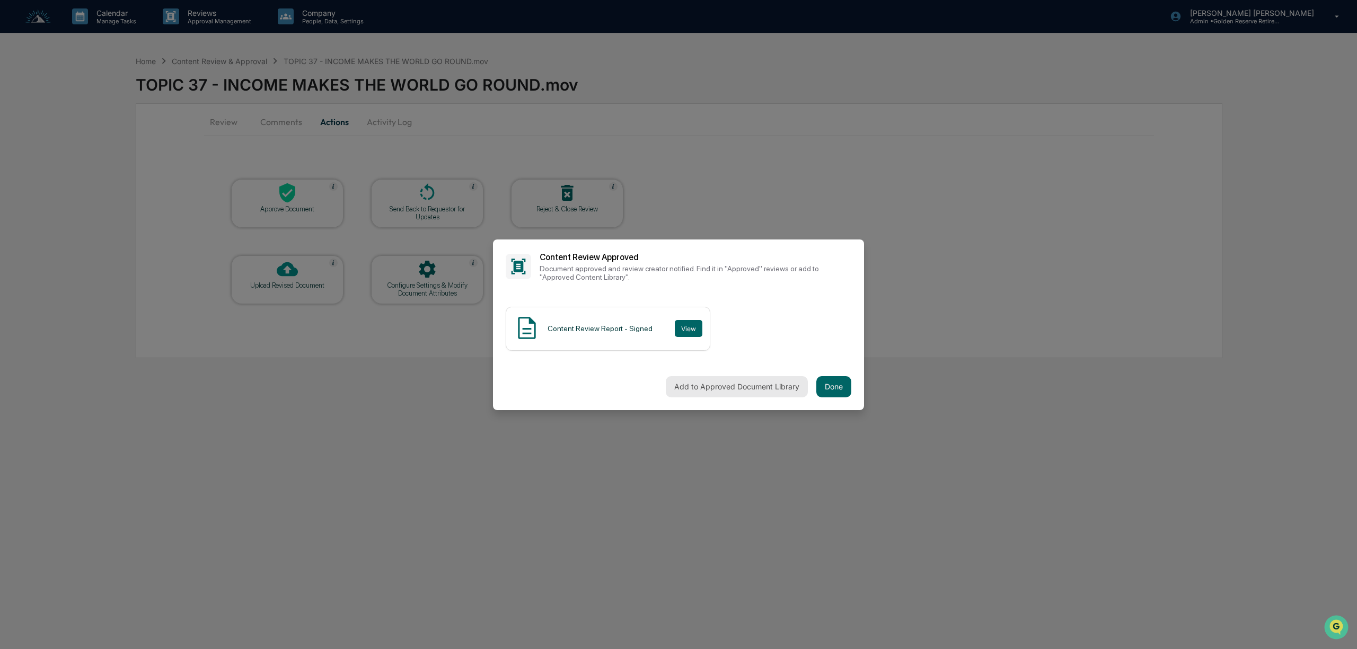
click at [728, 389] on button "Add to Approved Document Library" at bounding box center [737, 386] width 142 height 21
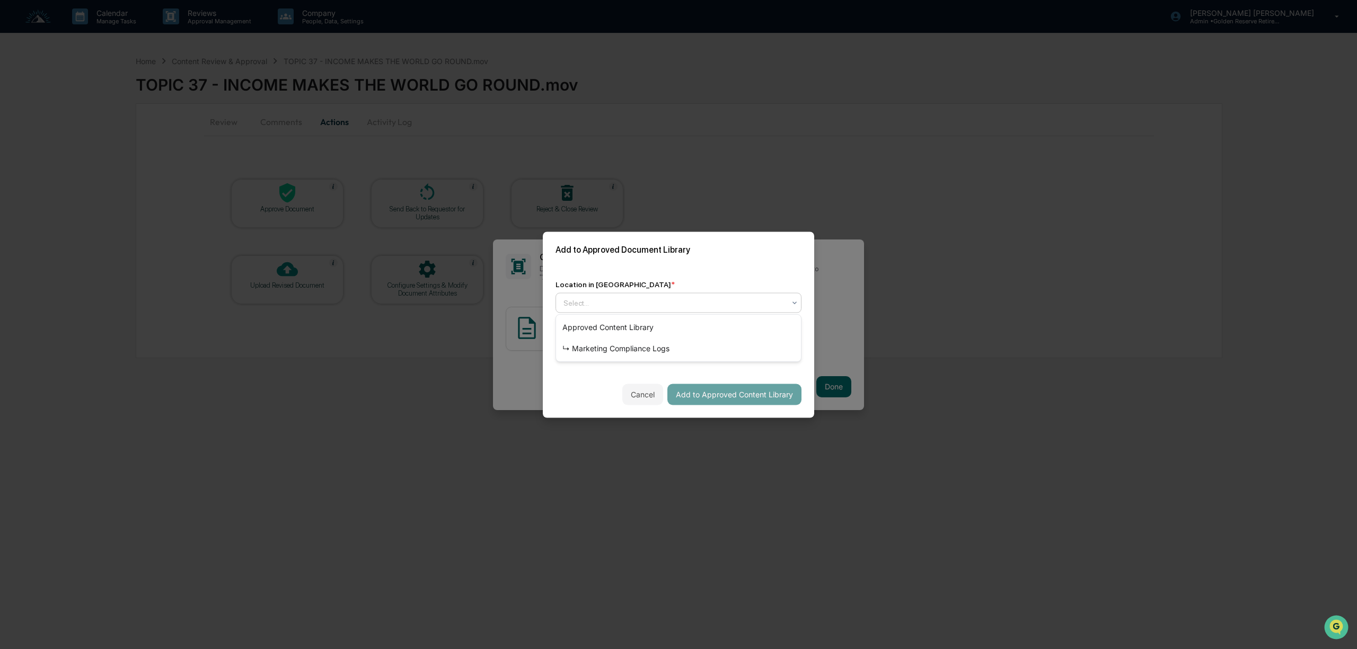
click at [649, 310] on div "Select..." at bounding box center [674, 302] width 232 height 15
click at [645, 349] on div "↳ Marketing Compliance Logs" at bounding box center [678, 348] width 245 height 21
click at [736, 394] on button "Add to Approved Content Library" at bounding box center [734, 394] width 134 height 21
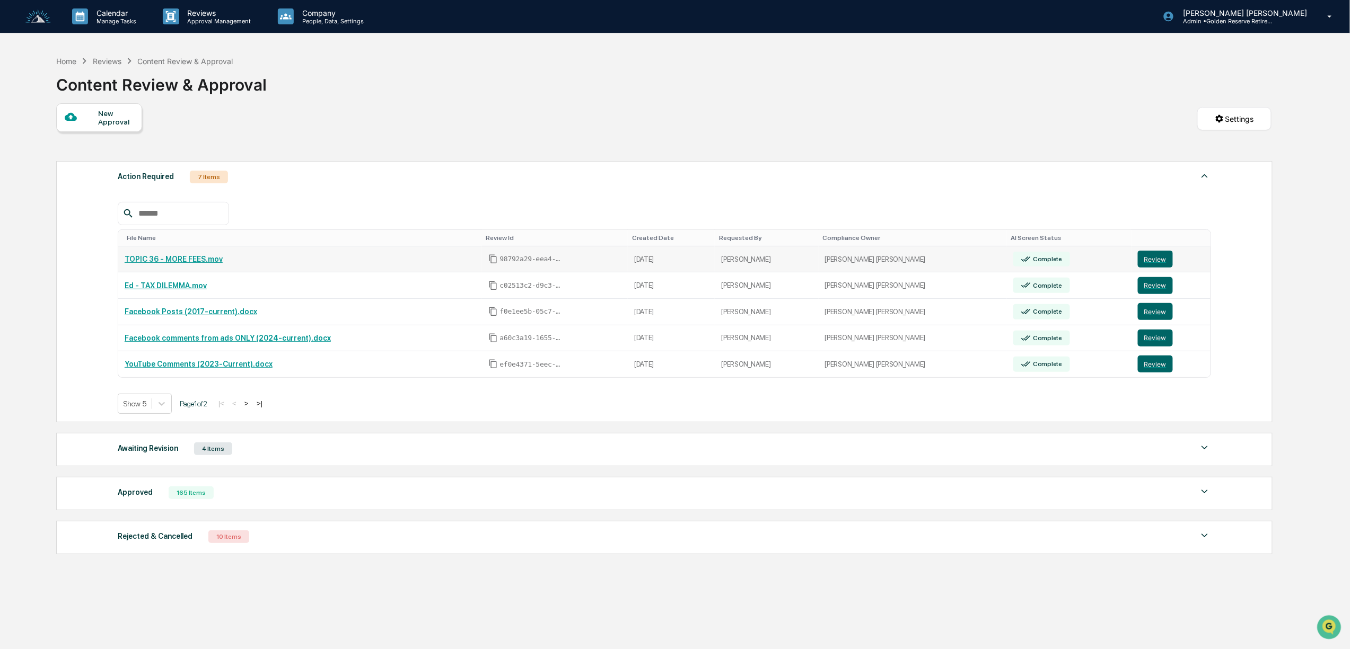
scroll to position [51, 0]
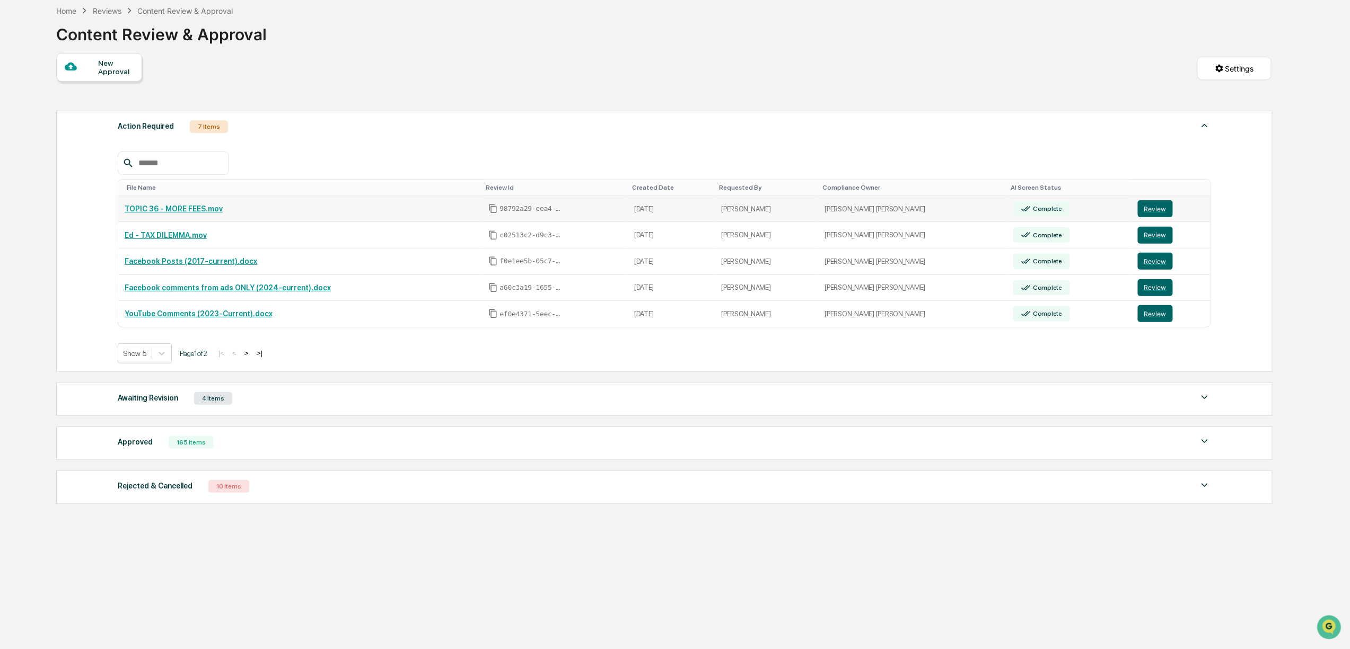
click at [168, 208] on link "TOPIC 36 - MORE FEES.mov" at bounding box center [174, 209] width 98 height 8
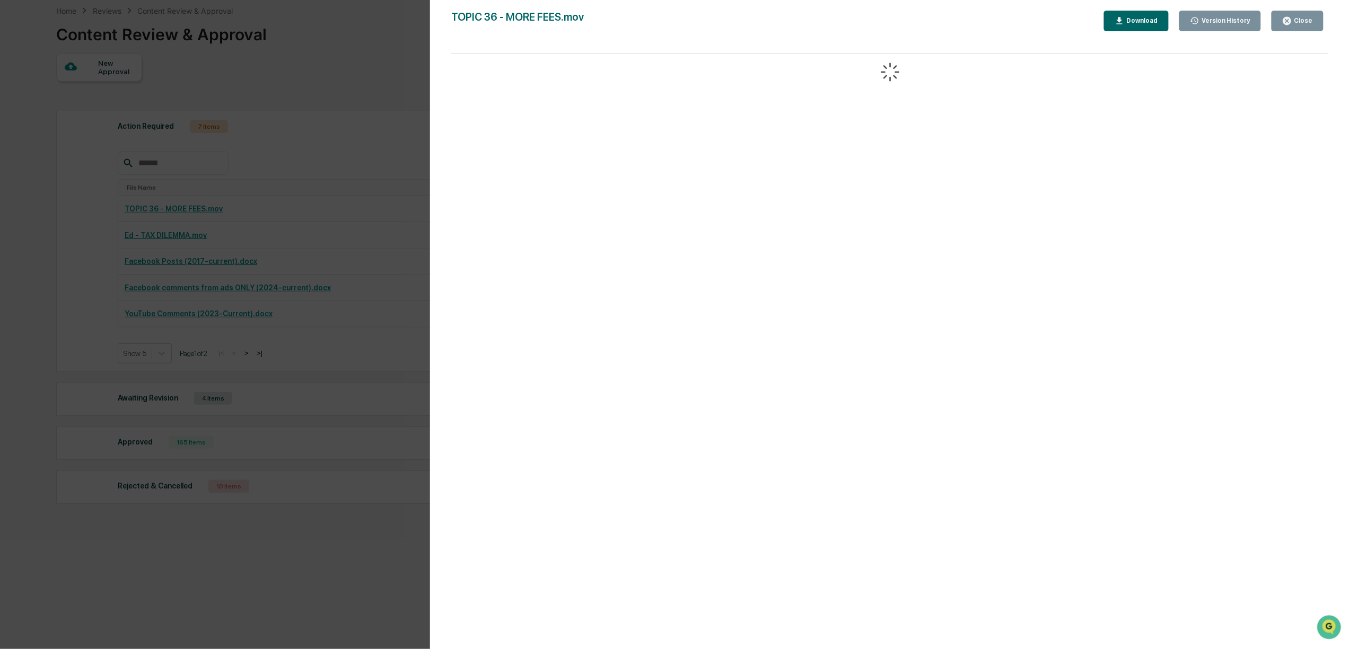
click at [320, 105] on div "Version History 09/08/2025, 07:45 PM Bree Keeler TOPIC 36 - MORE FEES.mov Close…" at bounding box center [675, 324] width 1350 height 649
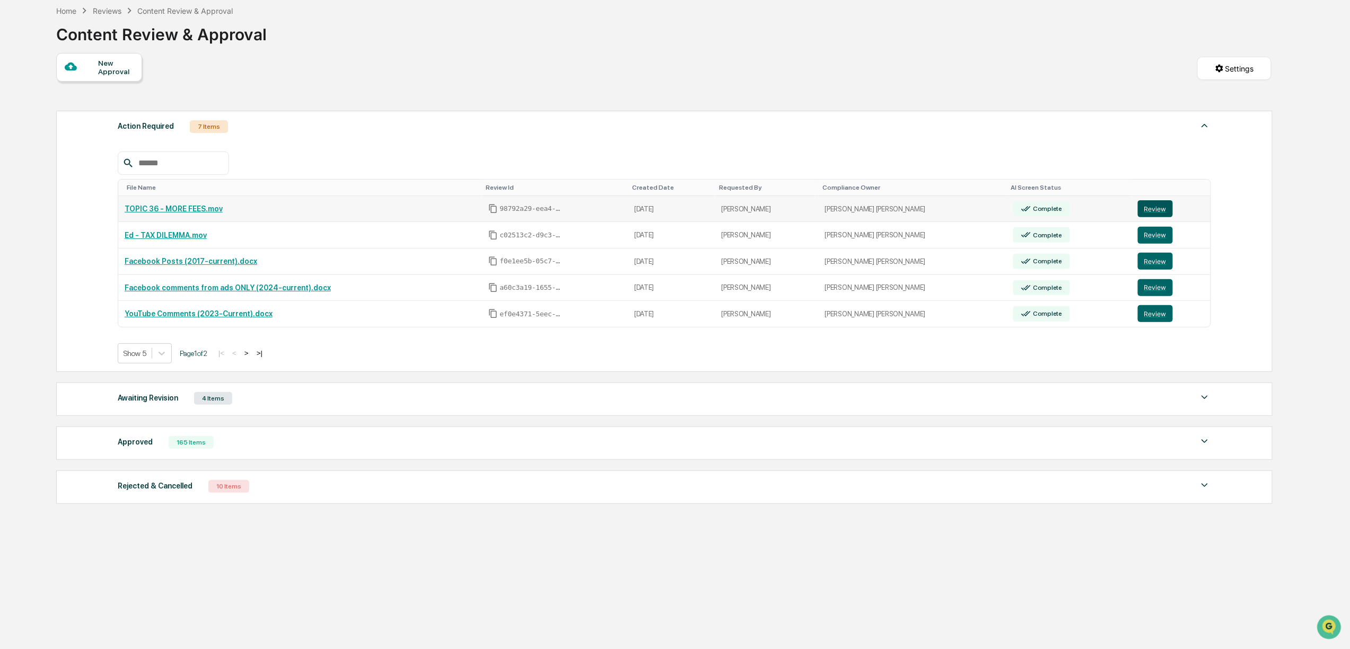
click at [1147, 212] on button "Review" at bounding box center [1155, 208] width 35 height 17
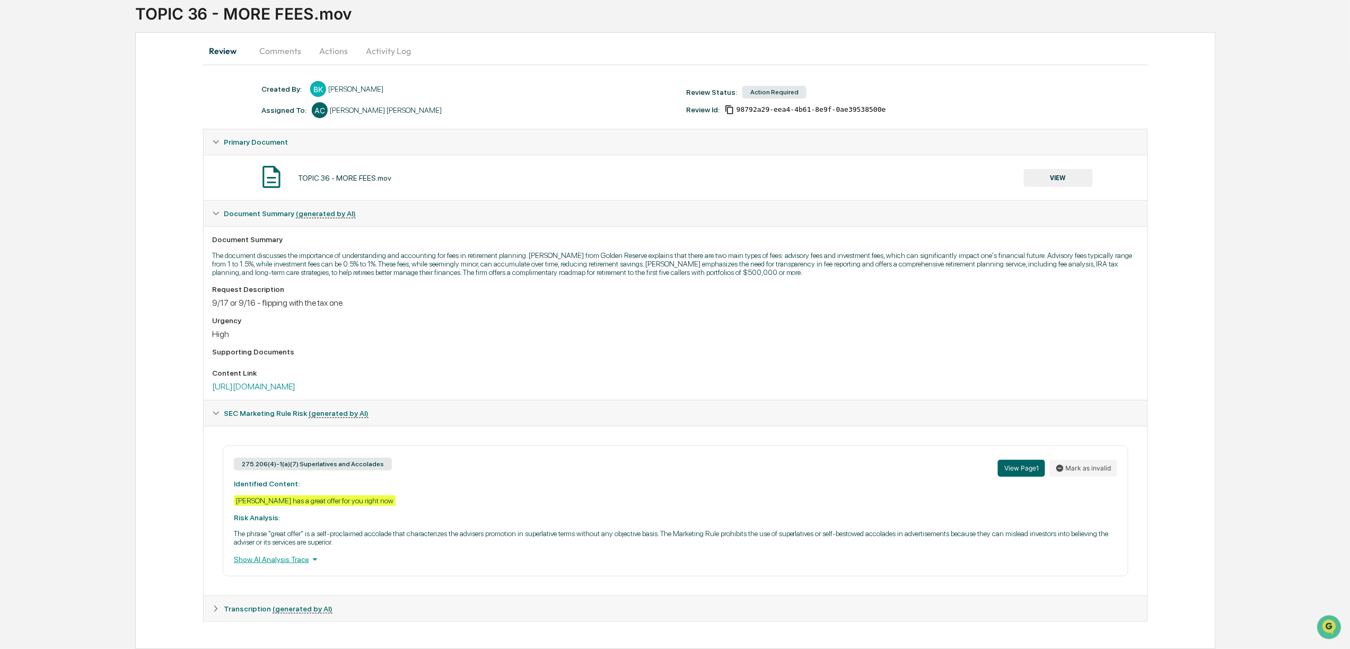
scroll to position [84, 0]
click at [295, 382] on link "https://www.dropbox.com/scl/fi/v8vdaif9texzsvkm77087/TOPIC-36-MORE-FEES.mov?rlk…" at bounding box center [253, 387] width 83 height 10
click at [1087, 460] on button "Mark as invalid" at bounding box center [1083, 468] width 68 height 17
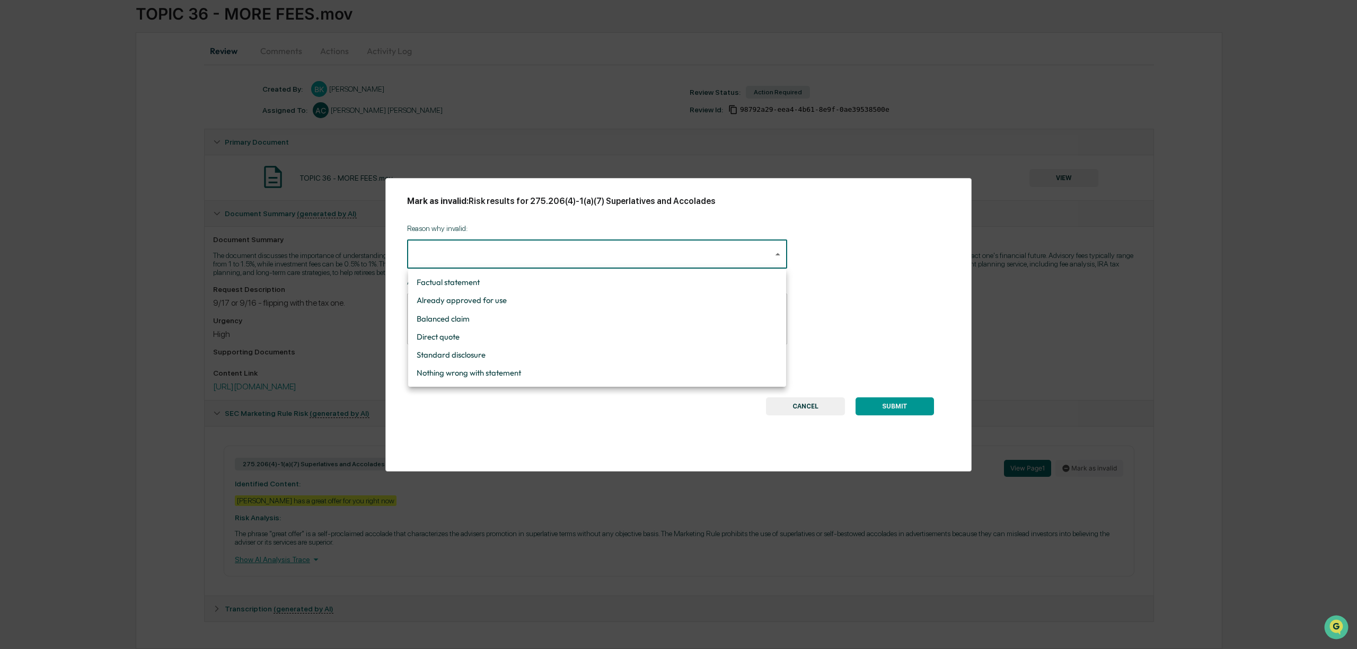
click at [499, 257] on body "Calendar Manage Tasks Reviews Approval Management Company People, Data, Setting…" at bounding box center [678, 289] width 1357 height 721
click at [522, 370] on li "Nothing wrong with statement" at bounding box center [597, 373] width 378 height 18
type input "**********"
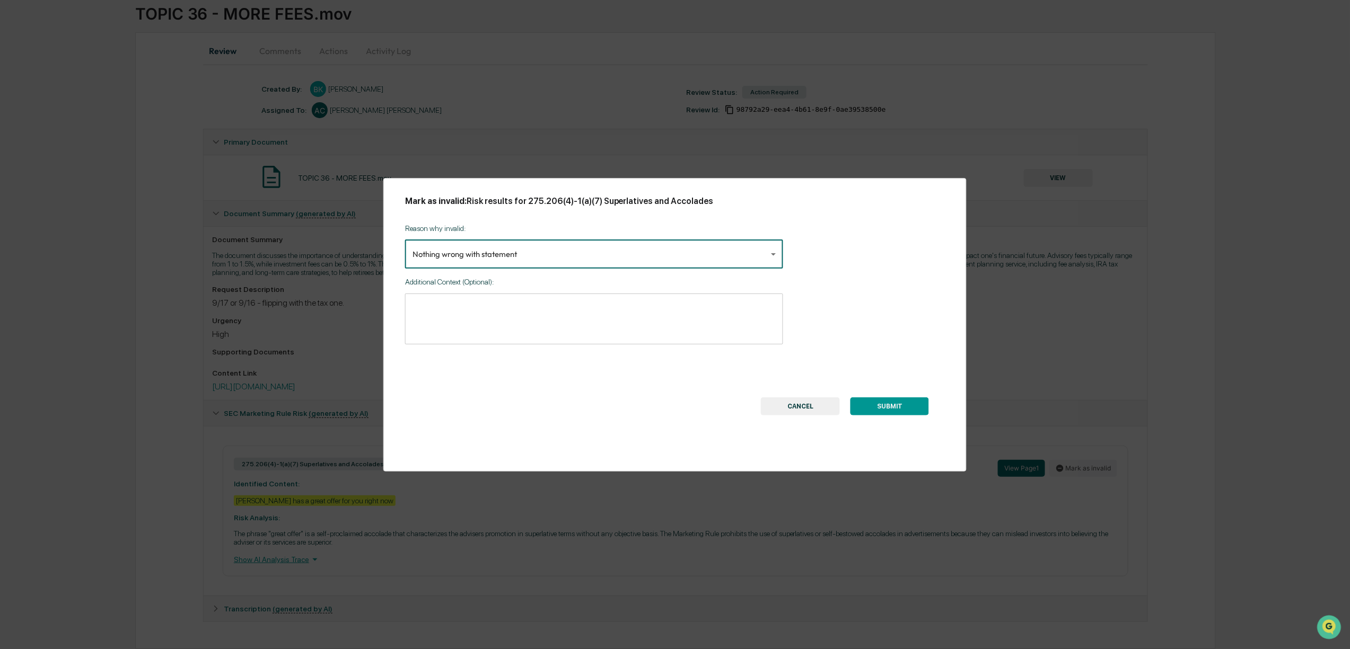
click at [910, 410] on button "SUBMIT" at bounding box center [889, 407] width 78 height 18
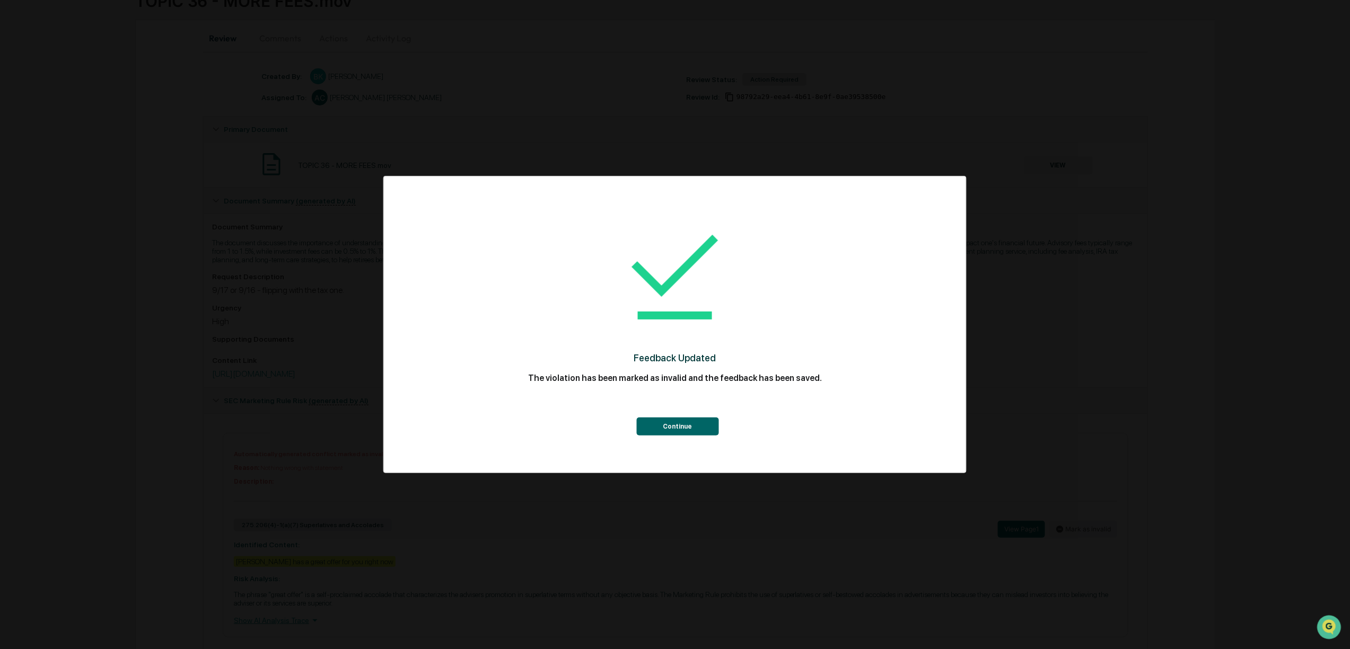
click at [661, 556] on div "Feedback Updated The violation has been marked as invalid and the feedback has …" at bounding box center [675, 324] width 1350 height 649
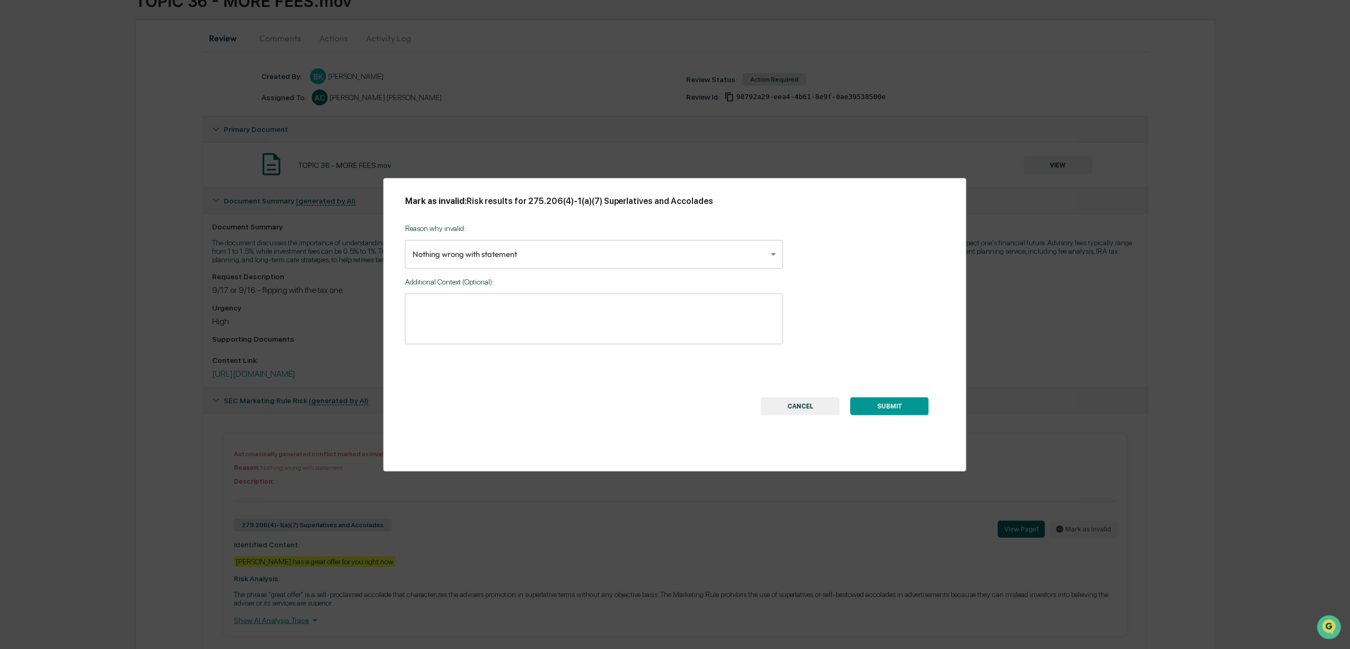
click at [1107, 243] on div "**********" at bounding box center [675, 324] width 1350 height 649
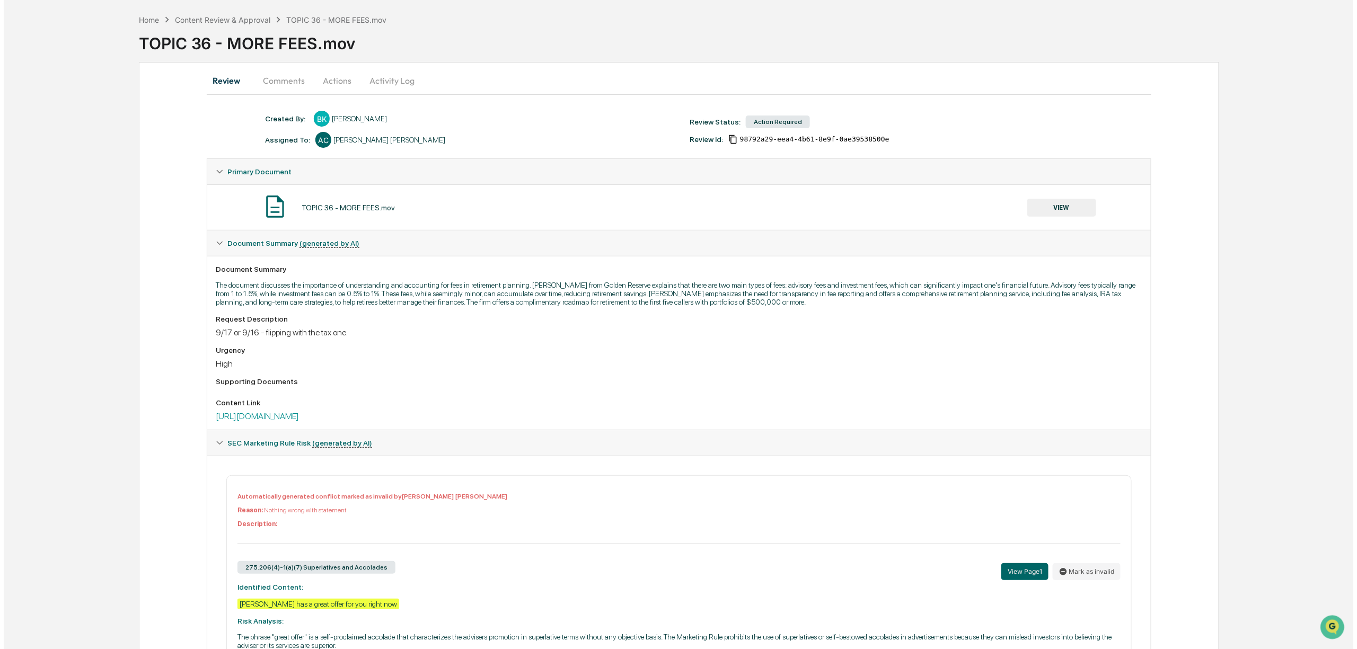
scroll to position [0, 0]
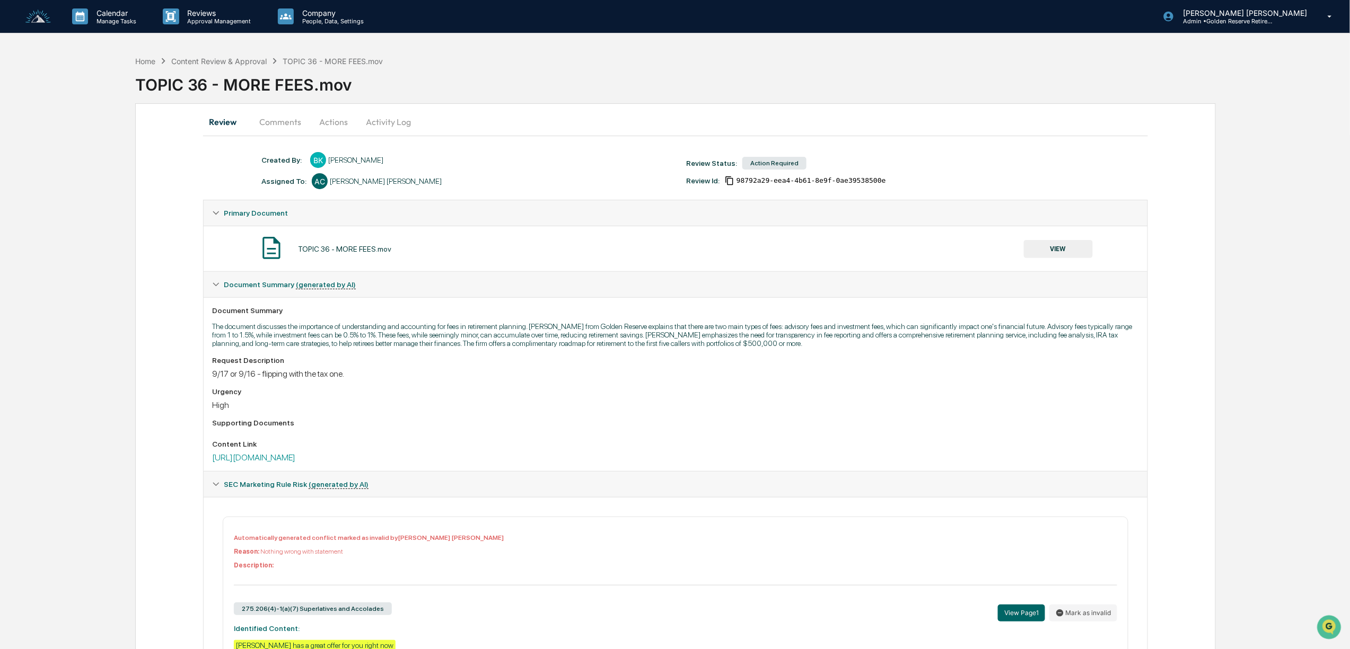
click at [325, 125] on button "Actions" at bounding box center [334, 121] width 48 height 25
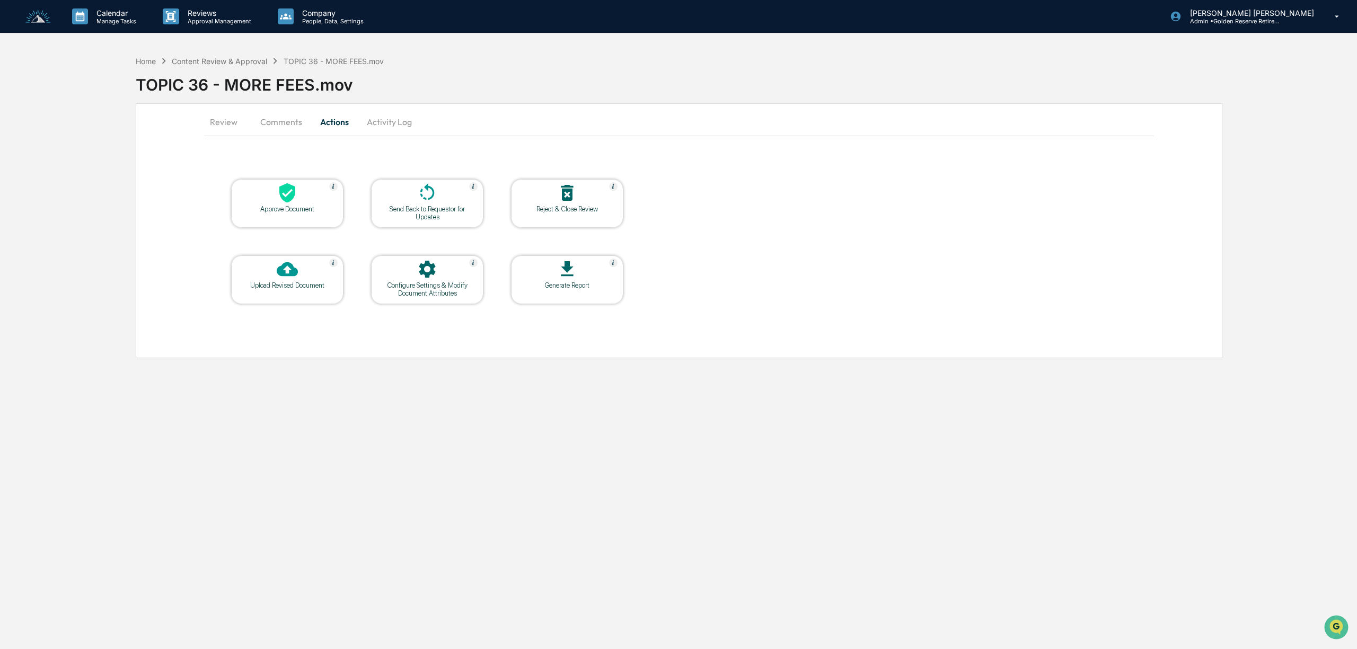
click at [306, 207] on div "Approve Document" at bounding box center [287, 209] width 95 height 8
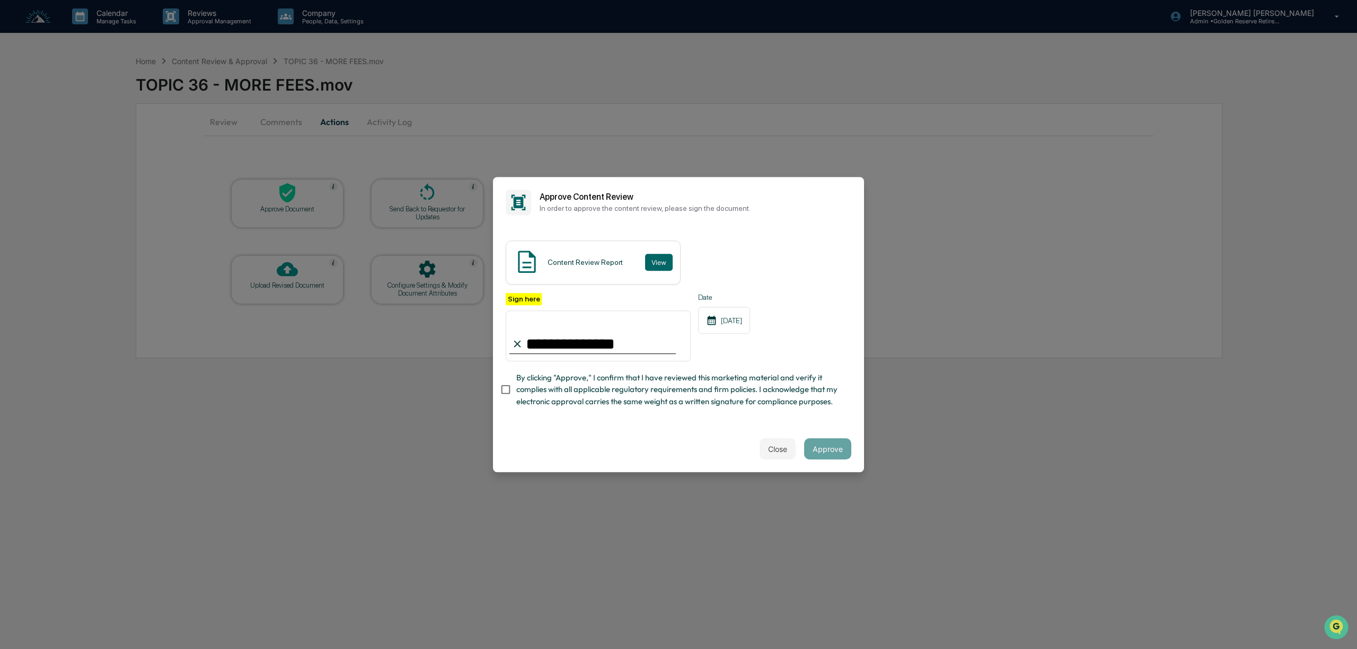
type input "**********"
click at [837, 448] on button "Approve" at bounding box center [827, 448] width 47 height 21
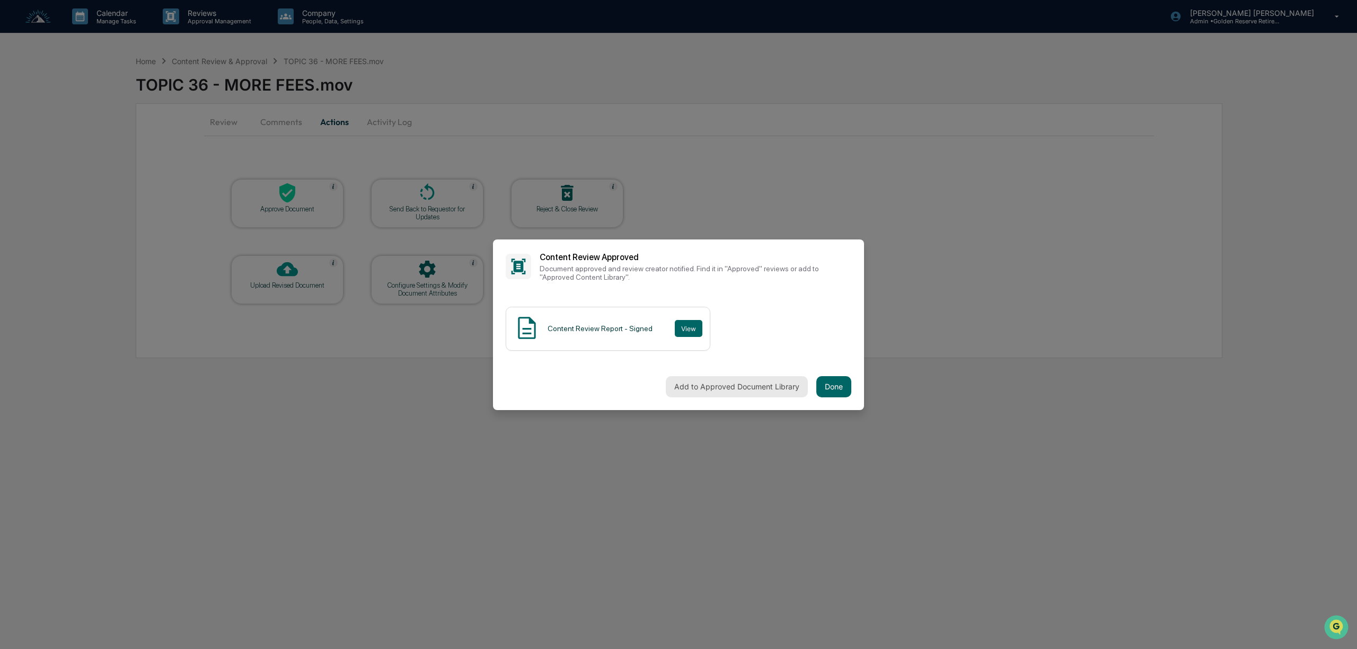
click at [779, 384] on button "Add to Approved Document Library" at bounding box center [737, 386] width 142 height 21
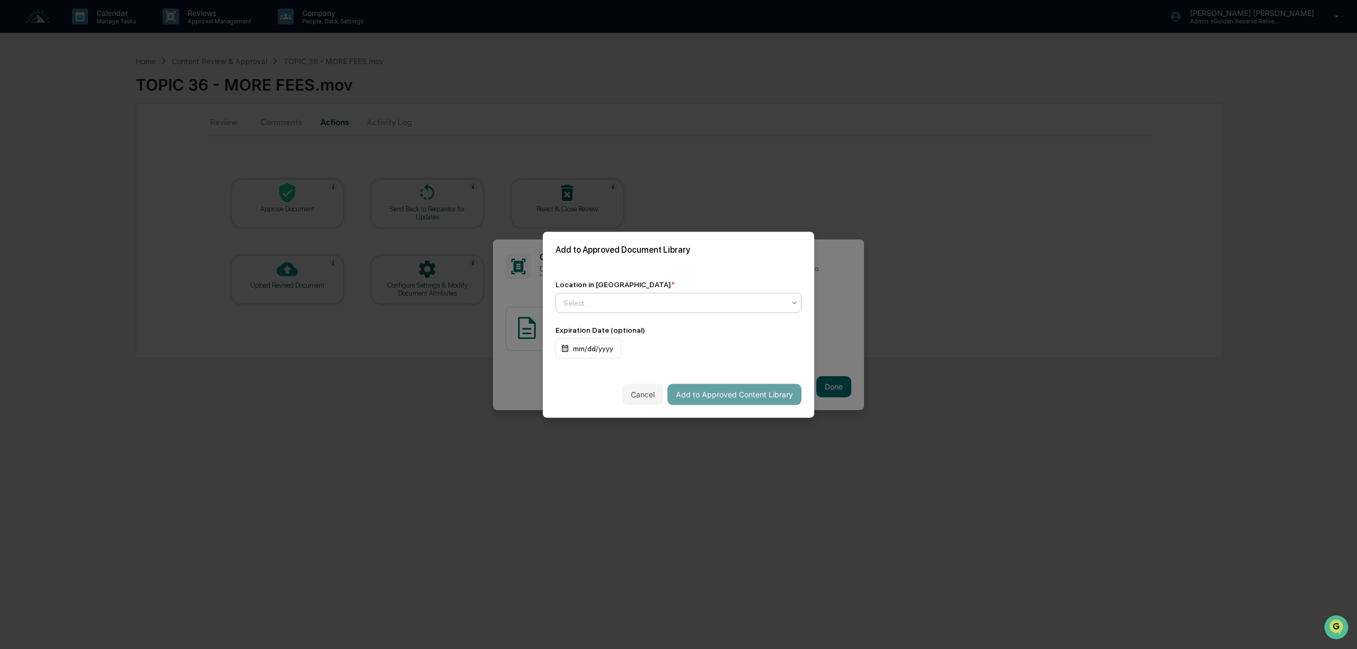
click at [634, 309] on div "Select..." at bounding box center [674, 302] width 232 height 15
click at [628, 344] on div "↳ Marketing Compliance Logs" at bounding box center [678, 348] width 245 height 21
click at [570, 348] on div "mm/dd/yyyy" at bounding box center [589, 348] width 66 height 20
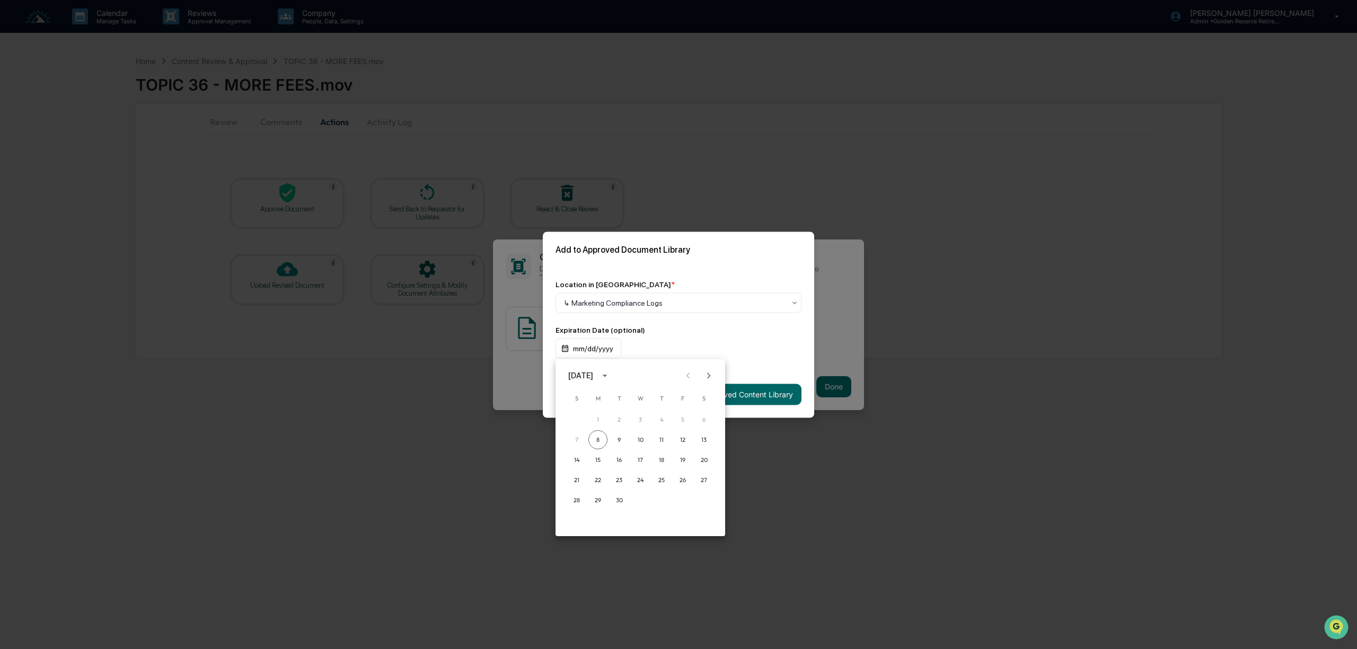
click at [611, 373] on icon "calendar view is open, switch to year view" at bounding box center [605, 376] width 12 height 12
click at [585, 464] on button "2032" at bounding box center [585, 468] width 38 height 19
click at [766, 477] on div at bounding box center [678, 324] width 1357 height 649
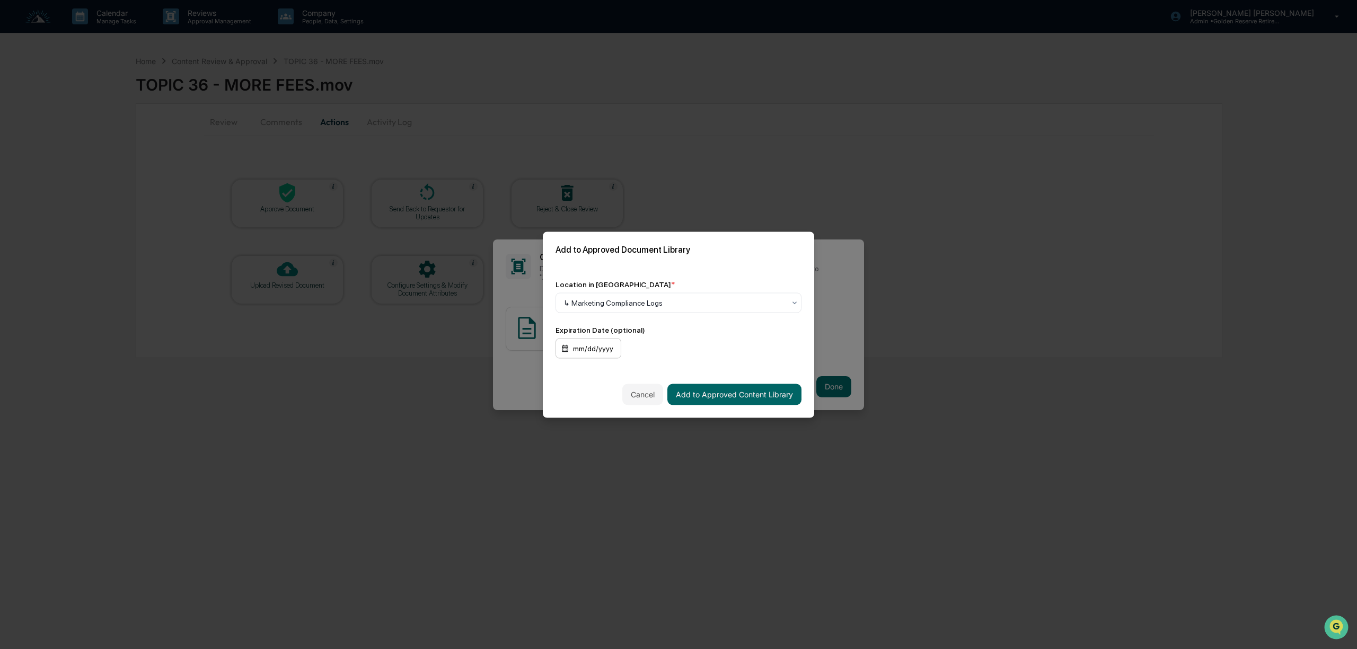
click at [584, 350] on div "mm/dd/yyyy" at bounding box center [589, 348] width 66 height 20
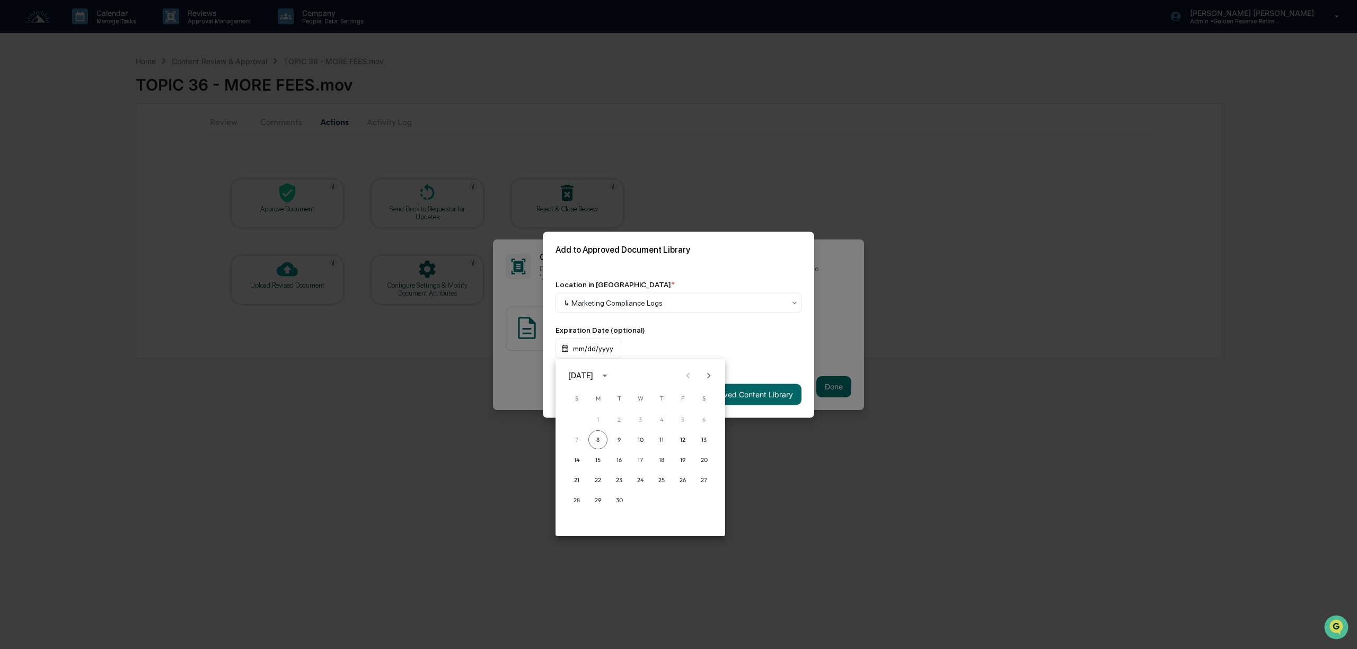
click at [611, 376] on icon "calendar view is open, switch to year view" at bounding box center [605, 376] width 12 height 12
click at [644, 464] on button "2033" at bounding box center [640, 468] width 38 height 19
click at [695, 460] on button "Sep" at bounding box center [696, 456] width 38 height 19
click at [656, 438] on button "8" at bounding box center [661, 440] width 19 height 19
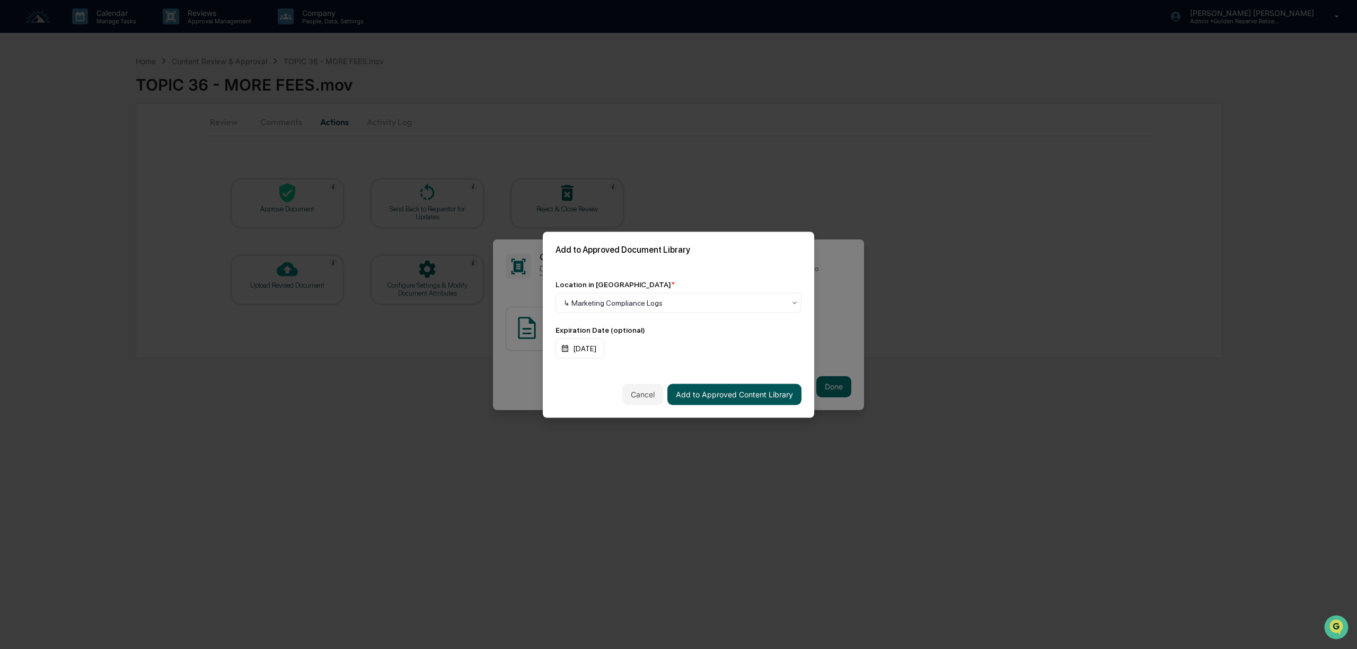
click at [741, 395] on button "Add to Approved Content Library" at bounding box center [734, 394] width 134 height 21
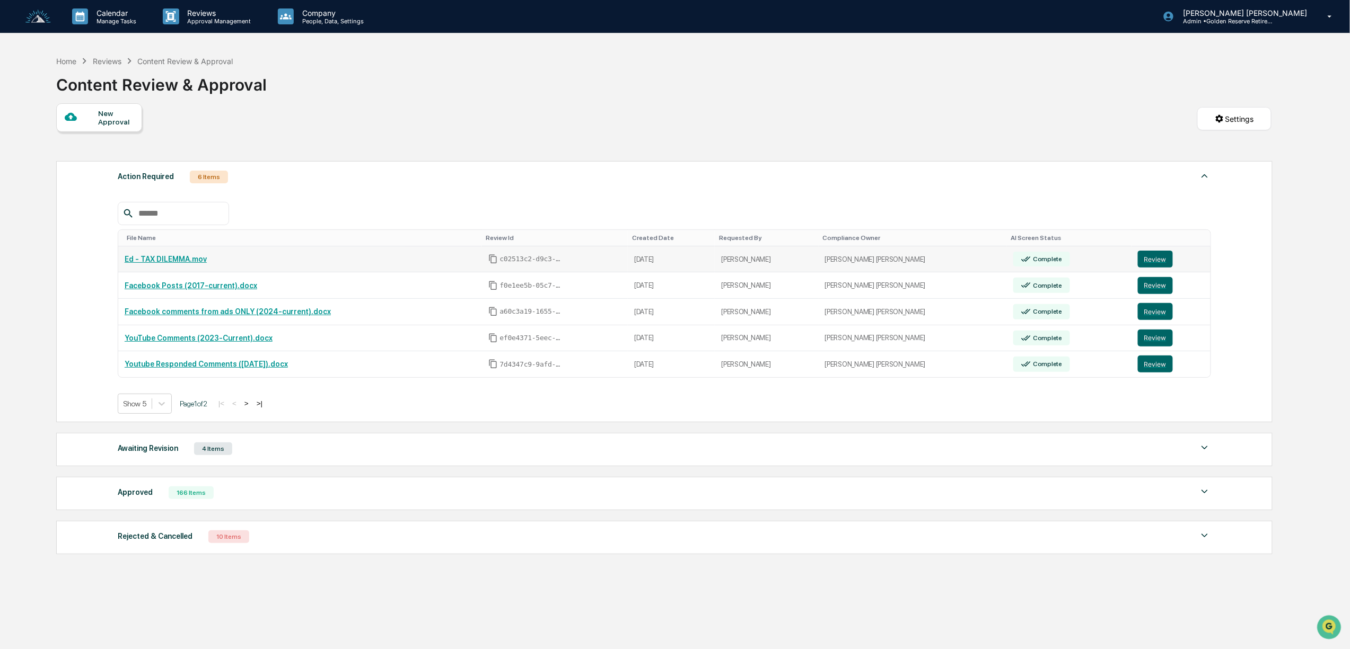
click at [174, 261] on link "Ed - TAX DILEMMA.mov" at bounding box center [166, 259] width 82 height 8
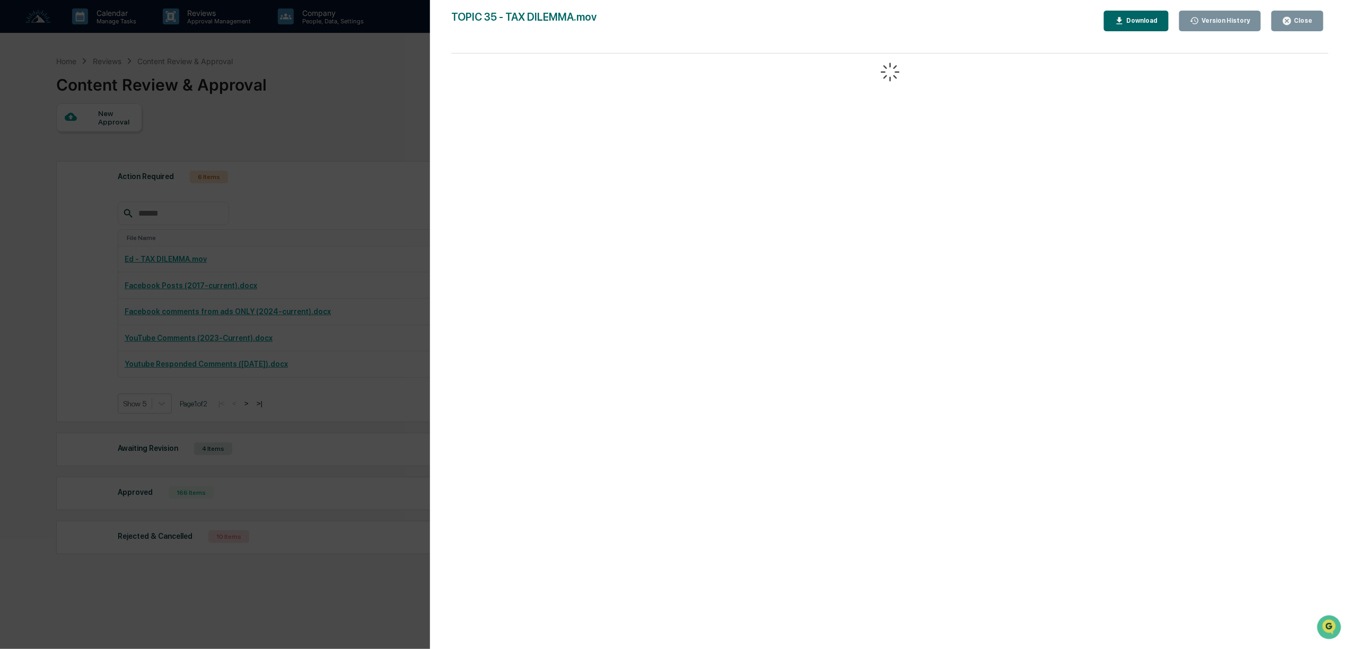
click at [301, 105] on div "Version History 09/08/2025, 07:44 PM Bree Keeler TOPIC 35 - TAX DILEMMA.mov Clo…" at bounding box center [675, 324] width 1350 height 649
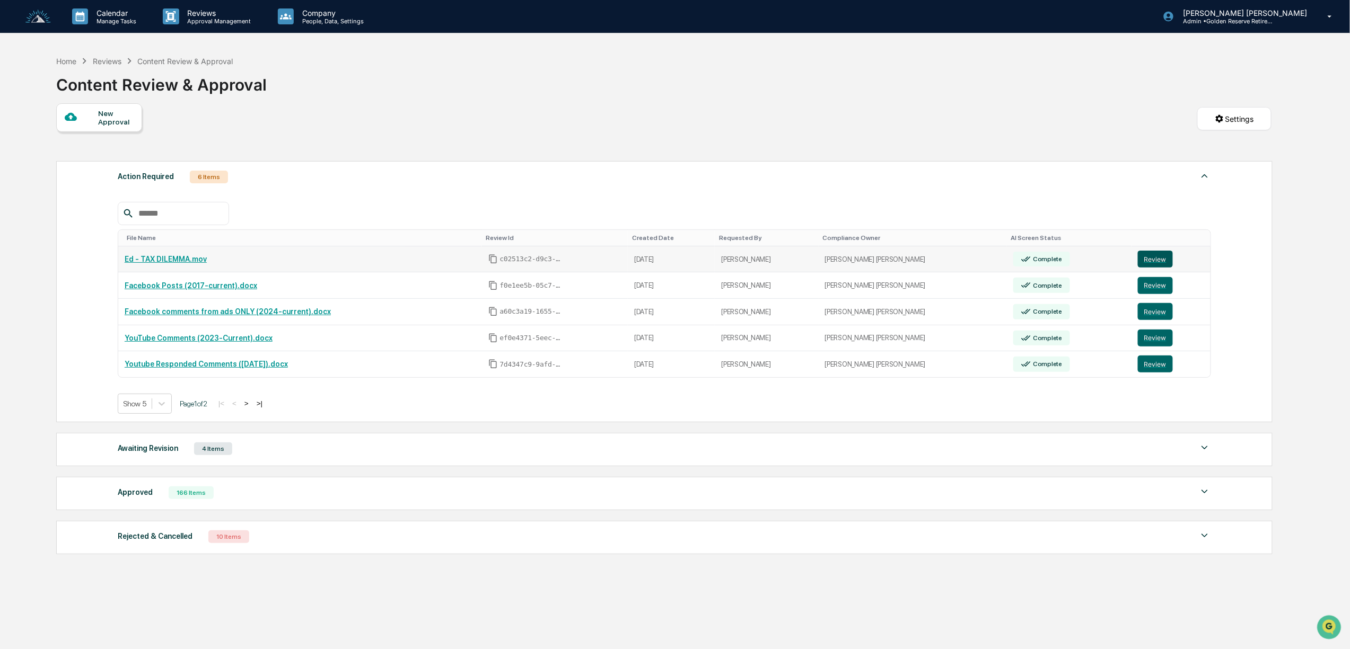
click at [1147, 266] on button "Review" at bounding box center [1155, 259] width 35 height 17
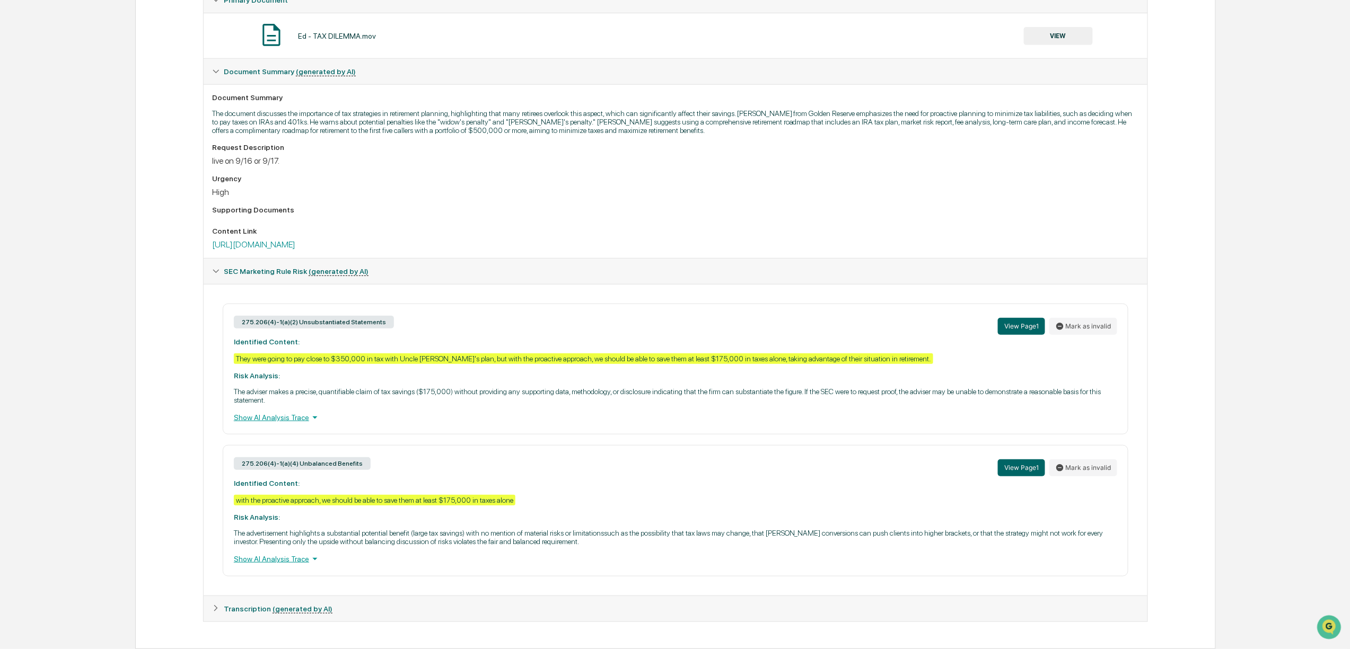
scroll to position [232, 0]
